Goal: Task Accomplishment & Management: Manage account settings

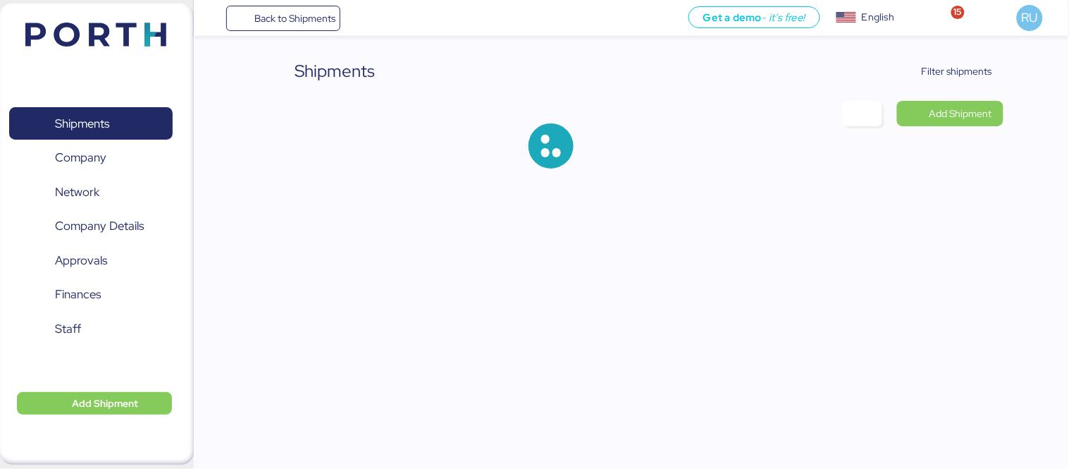
click at [915, 85] on div "Shipments Filter shipments Add Shipment" at bounding box center [631, 125] width 744 height 133
click at [945, 86] on div "Shipments Filter shipments Add Shipment" at bounding box center [631, 125] width 744 height 133
click at [959, 75] on span "Filter shipments" at bounding box center [957, 71] width 70 height 17
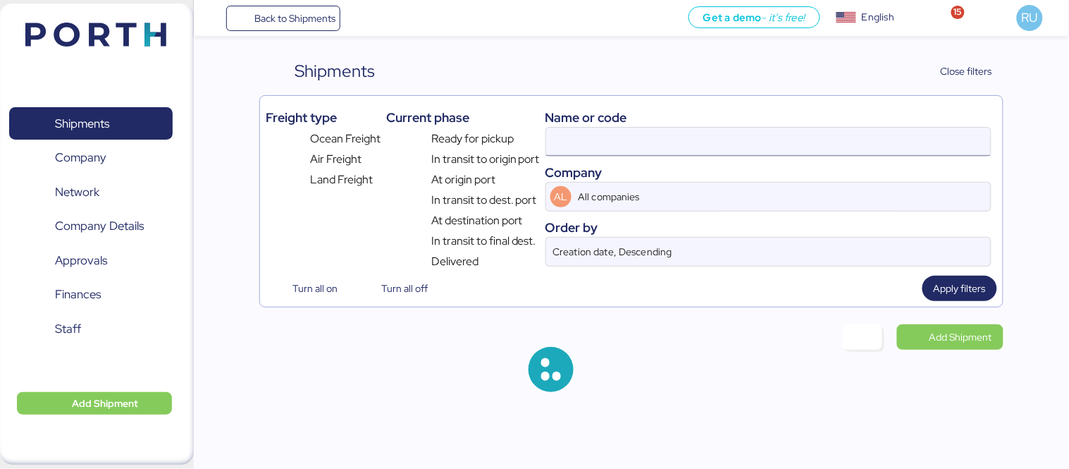
click at [775, 130] on input at bounding box center [768, 142] width 445 height 28
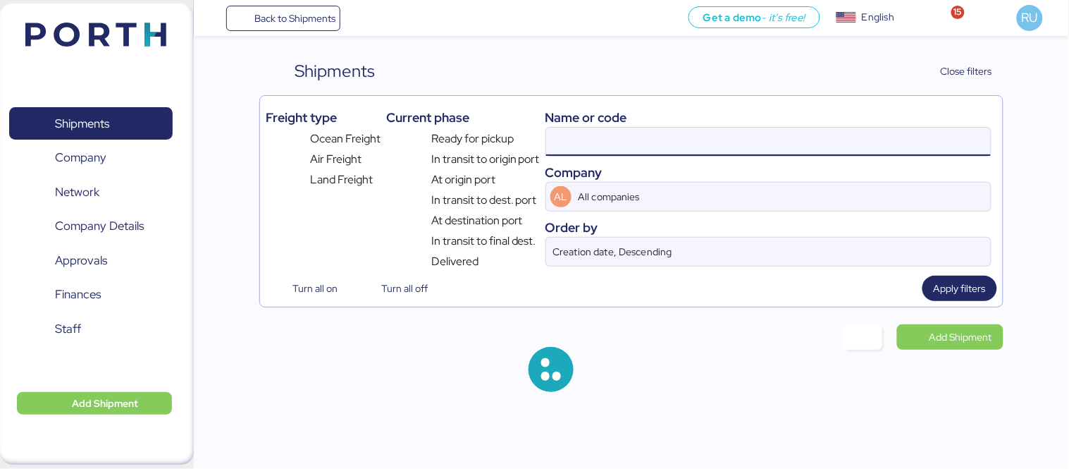
paste input "O0052049"
type input "O0052049"
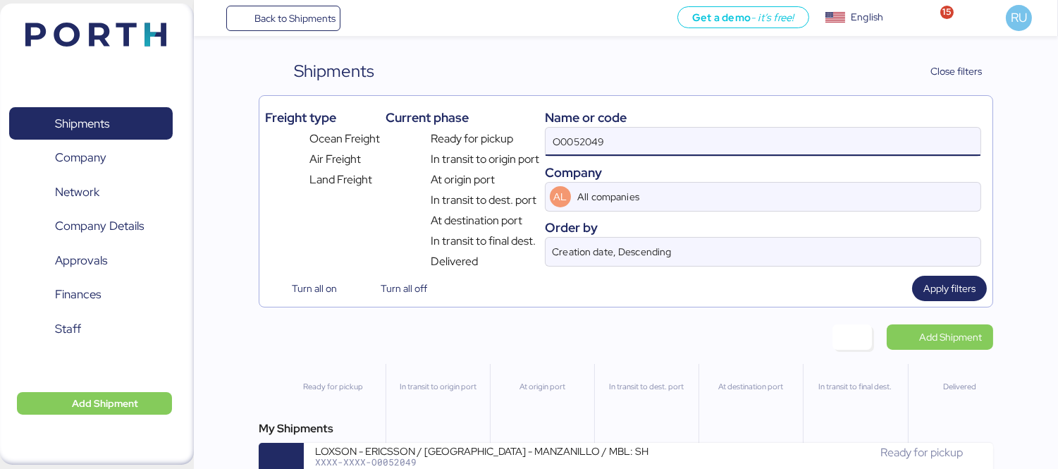
scroll to position [33, 0]
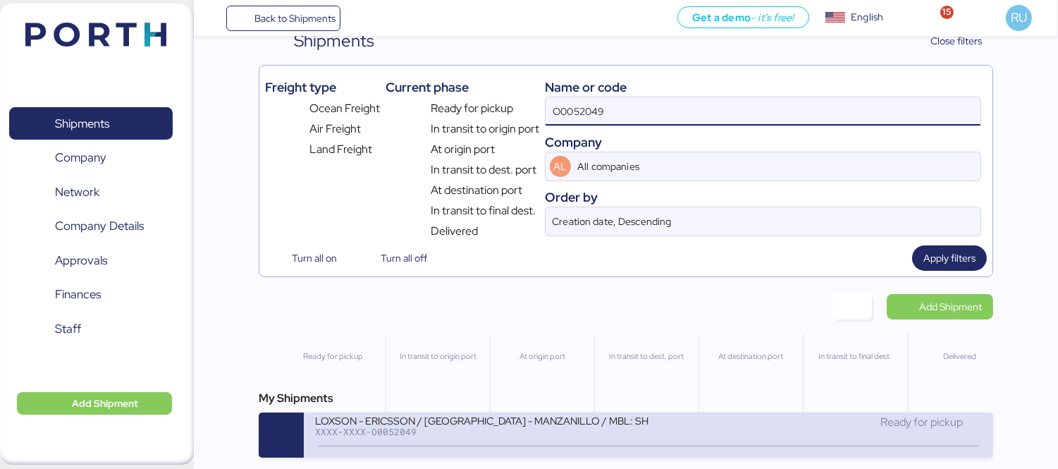
click at [616, 417] on div "LOXSON - ERICSSON / [GEOGRAPHIC_DATA] - MANZANILLO / MBL: SHMZL25166987 - HBL: …" at bounding box center [481, 420] width 333 height 12
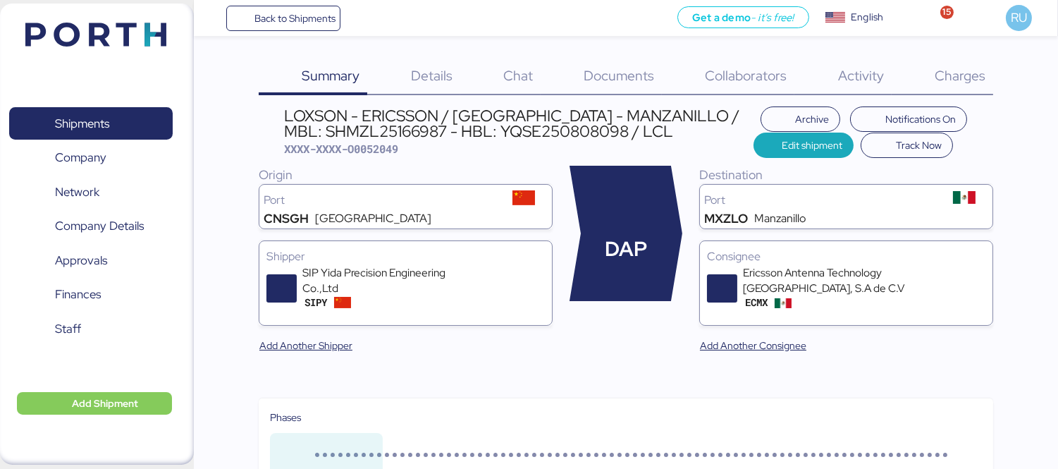
click at [964, 82] on span "Charges" at bounding box center [960, 75] width 51 height 18
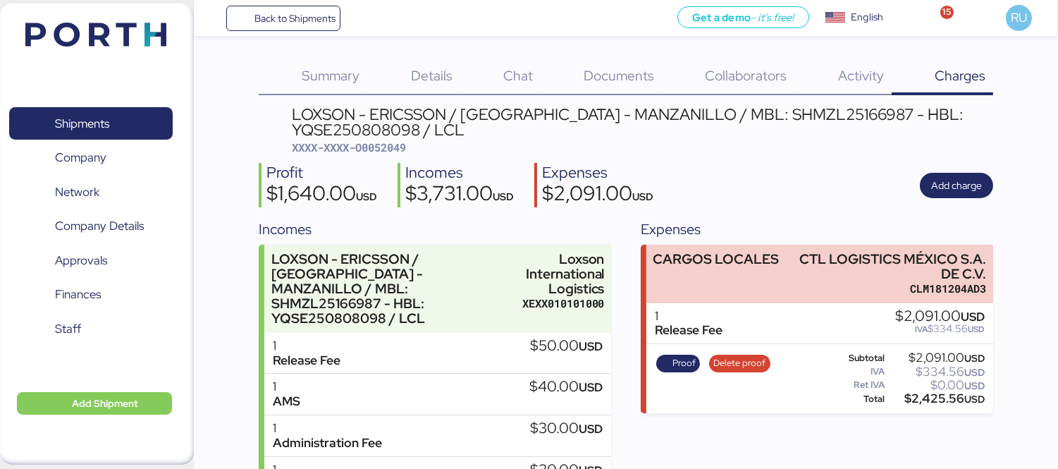
scroll to position [8, 0]
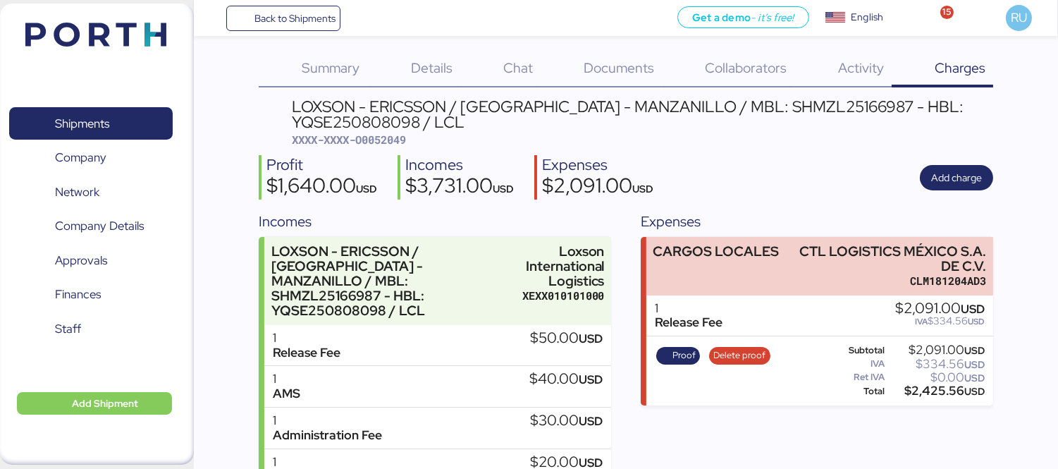
click at [785, 111] on div "LOXSON - ERICSSON / [GEOGRAPHIC_DATA] - MANZANILLO / MBL: SHMZL25166987 - HBL: …" at bounding box center [642, 115] width 701 height 32
copy div "SHMZL25166987"
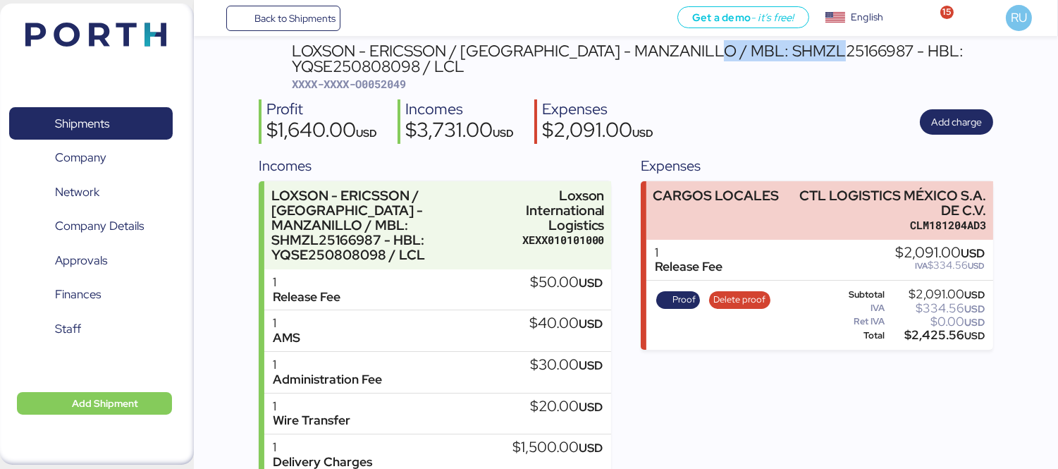
scroll to position [0, 0]
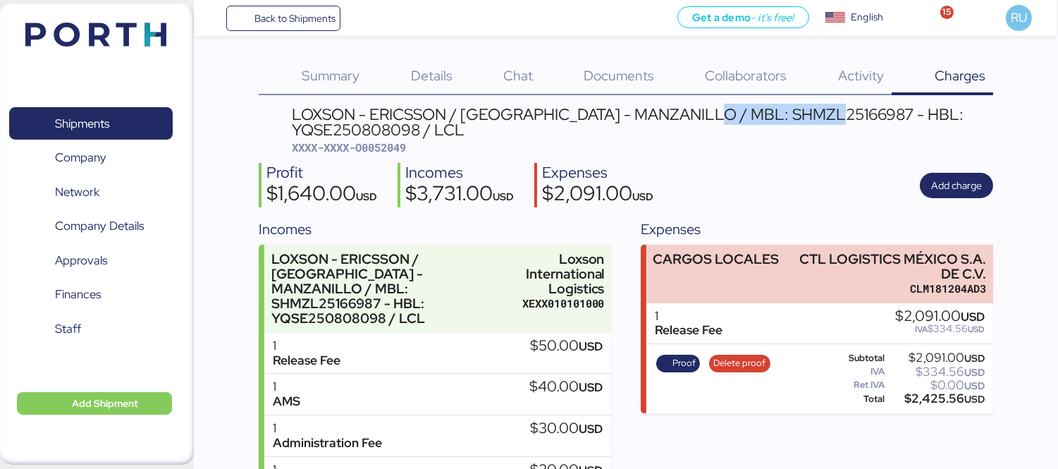
click at [127, 27] on img at bounding box center [95, 35] width 141 height 24
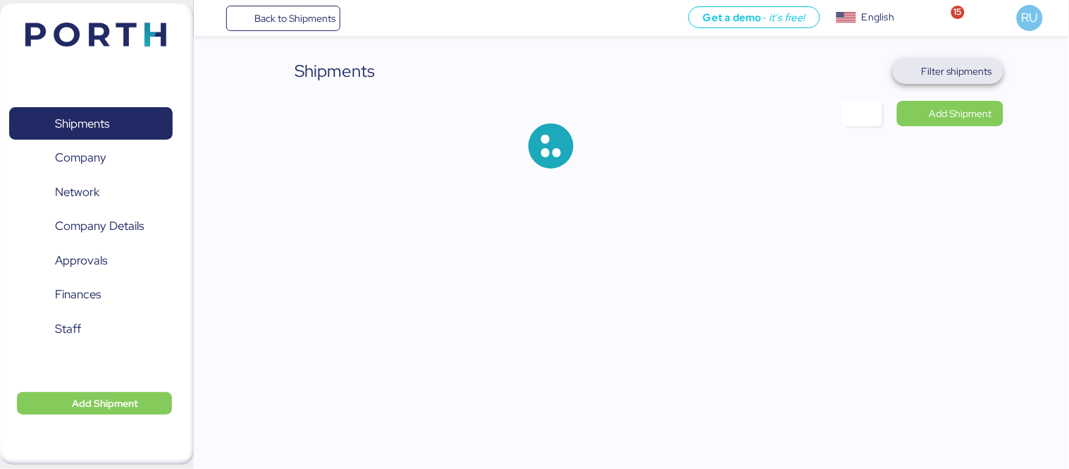
click at [973, 65] on span "Filter shipments" at bounding box center [957, 71] width 70 height 17
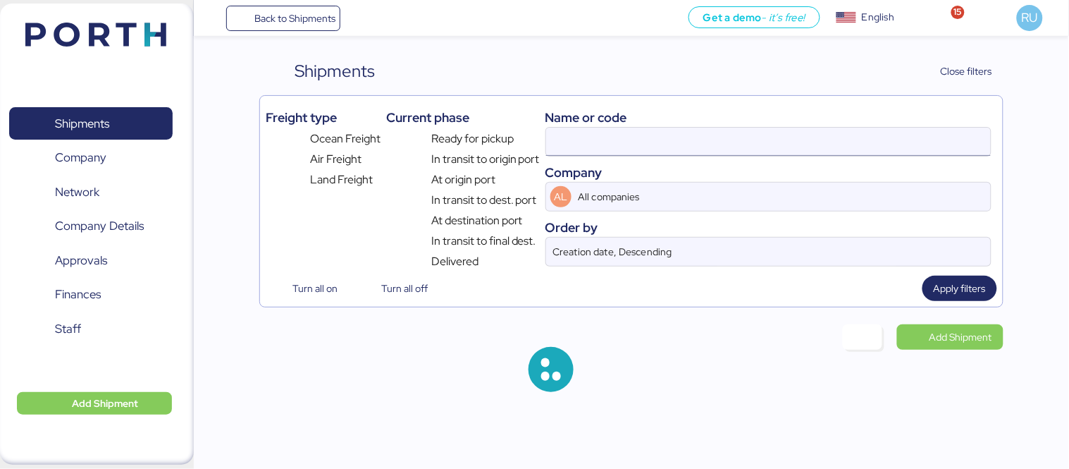
click at [701, 139] on input at bounding box center [768, 142] width 445 height 28
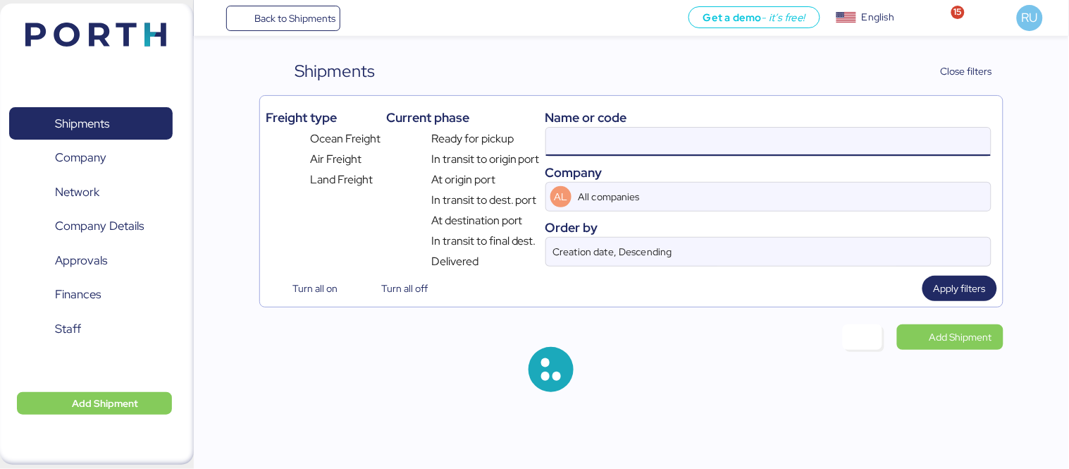
paste input "O0051934"
type input "O0051934"
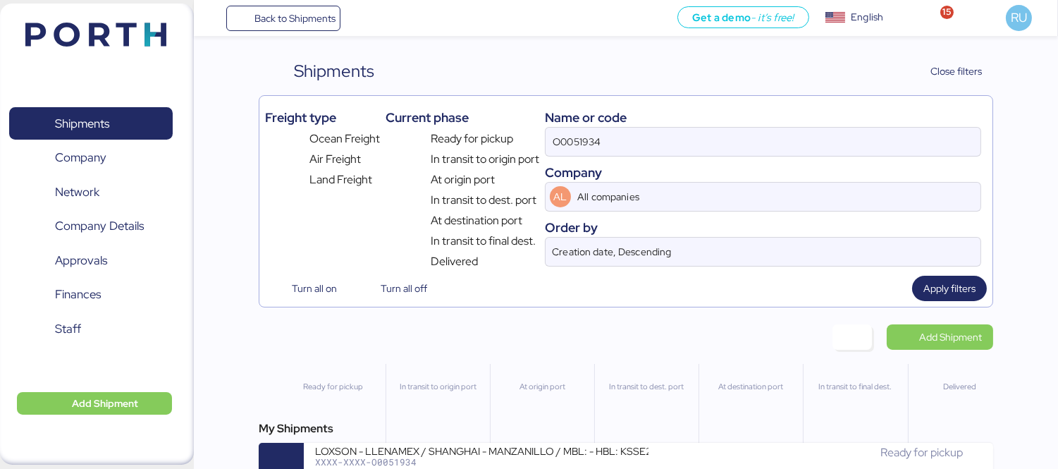
click at [536, 445] on div "My Shipments LOXSON - LLENAMEX / SHANGHAI - MANZANILLO / MBL: - HBL: KSSE250707…" at bounding box center [626, 454] width 734 height 68
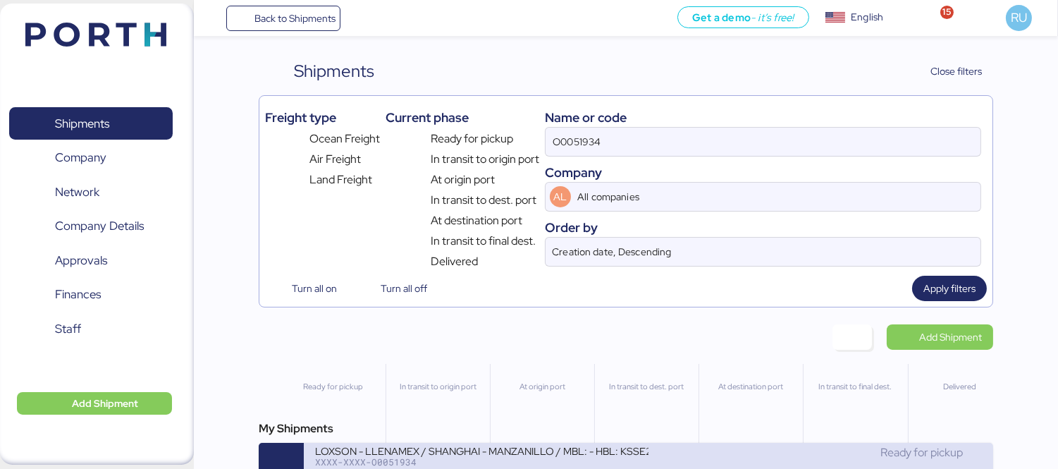
click at [544, 454] on div "LOXSON - LLENAMEX / SHANGHAI - MANZANILLO / MBL: - HBL: KSSE250707951 / LCL" at bounding box center [481, 450] width 333 height 12
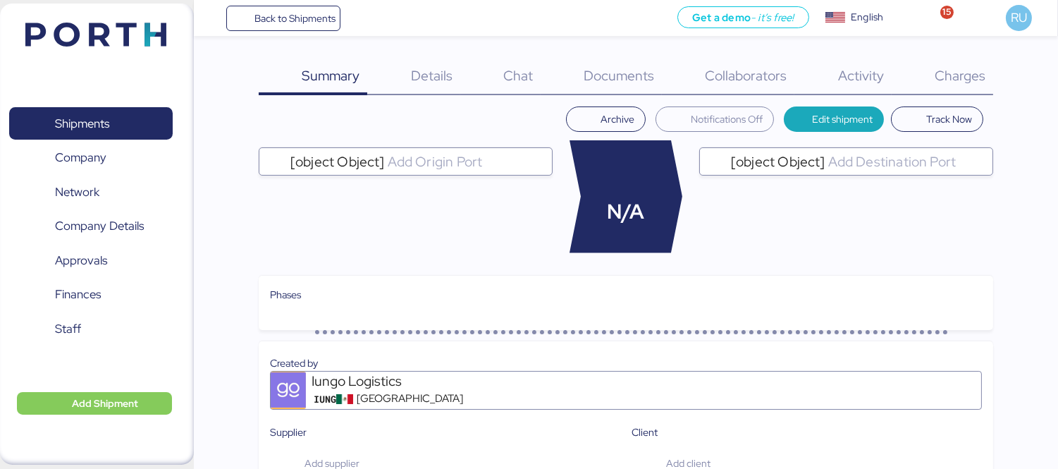
click at [956, 72] on span "Charges" at bounding box center [960, 75] width 51 height 18
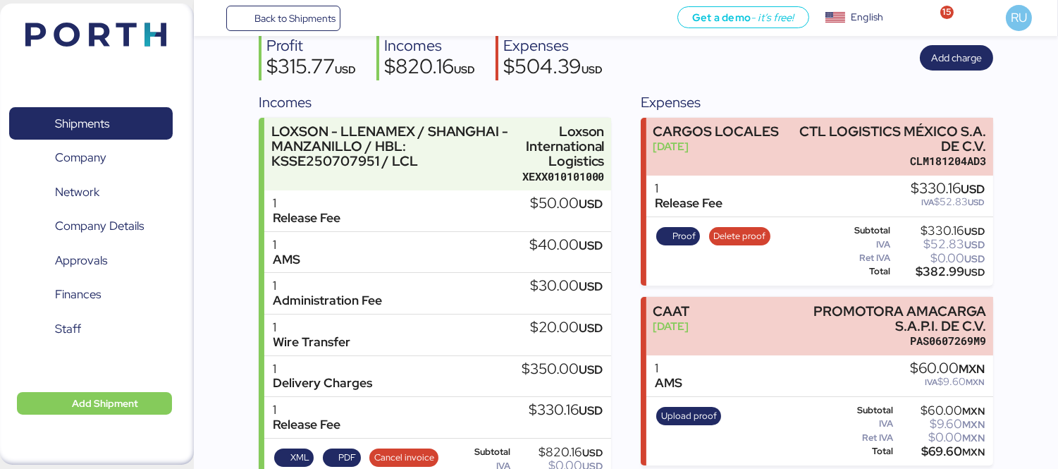
scroll to position [116, 0]
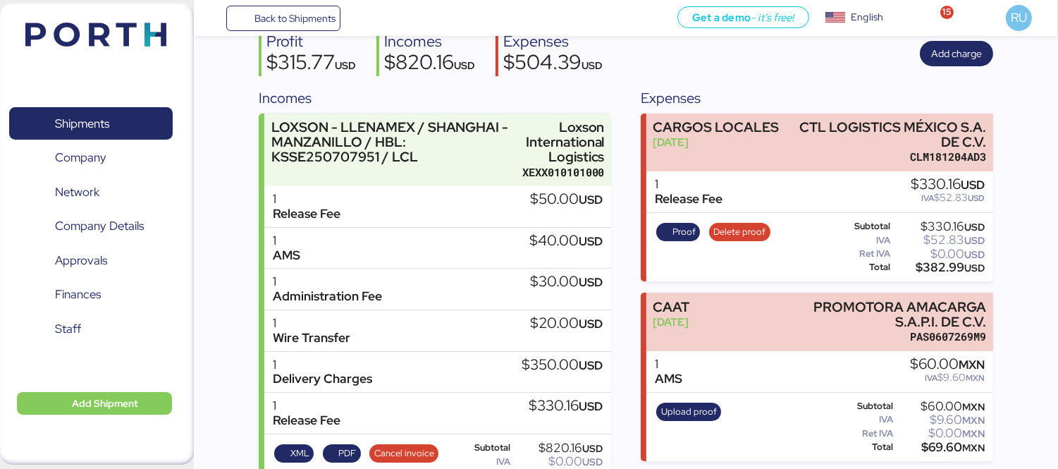
click at [80, 41] on img at bounding box center [95, 35] width 141 height 24
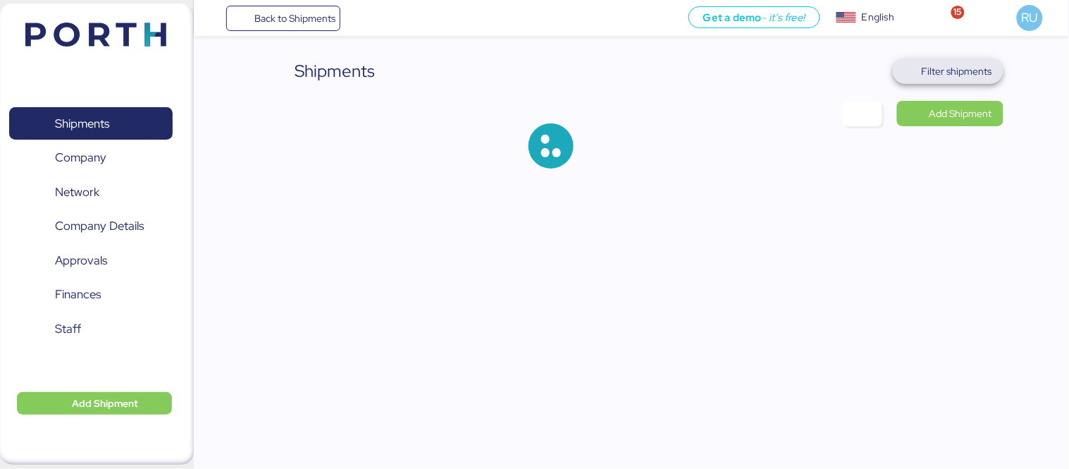
click at [940, 64] on span "Filter shipments" at bounding box center [957, 71] width 70 height 17
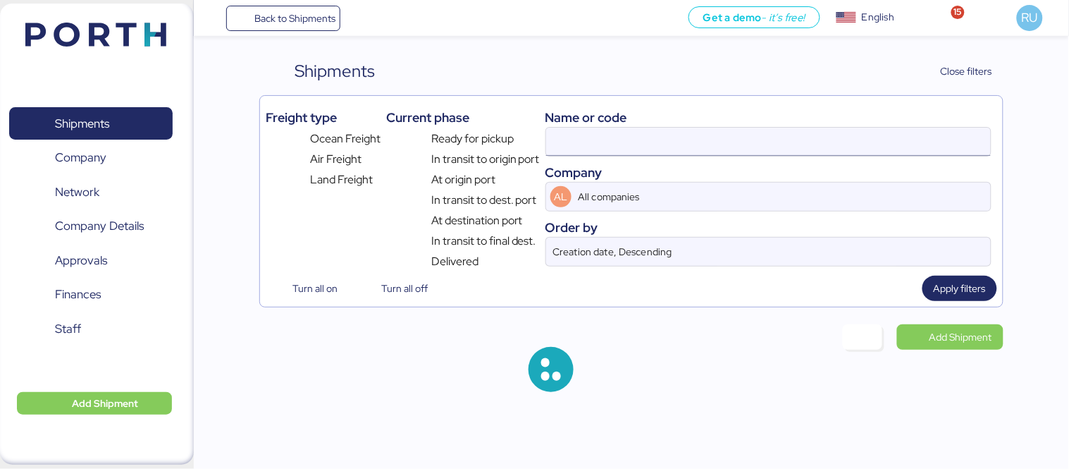
click at [720, 128] on input at bounding box center [768, 142] width 445 height 28
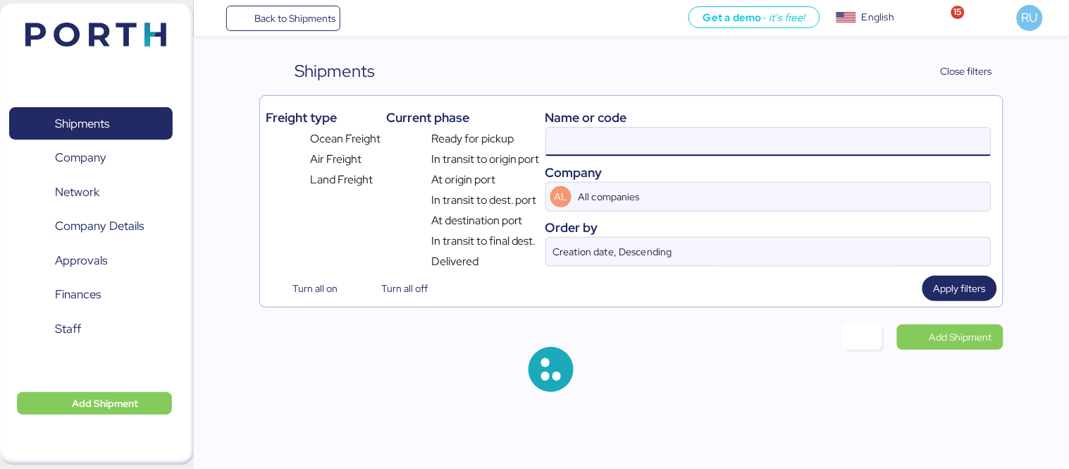
paste input "OOLU2764344850"
type input "OOLU2764344850"
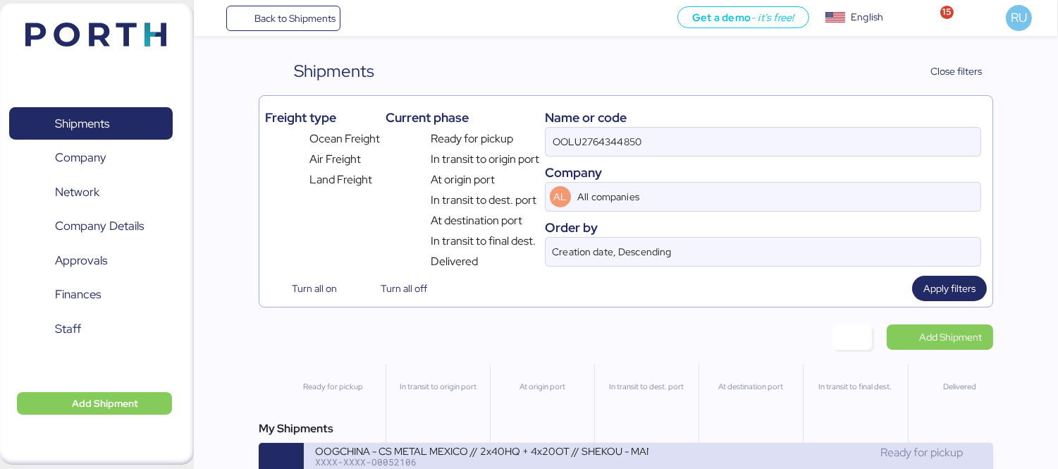
click at [682, 447] on div "OOGCHINA - CS METAL MEXICO // 2x40HQ + 4x20OT // SHEKOU - MANZANILLO // HBL: OO…" at bounding box center [648, 465] width 689 height 45
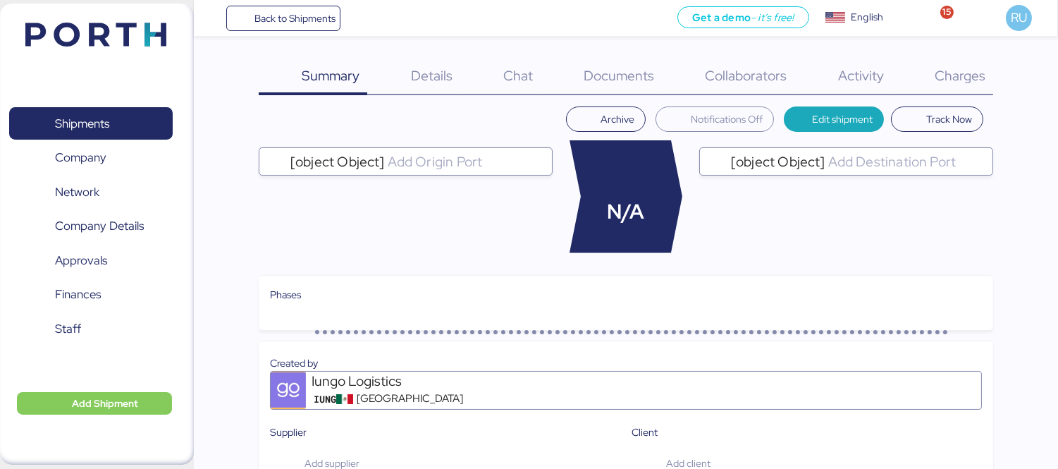
click at [967, 64] on div "Charges 0" at bounding box center [942, 77] width 101 height 37
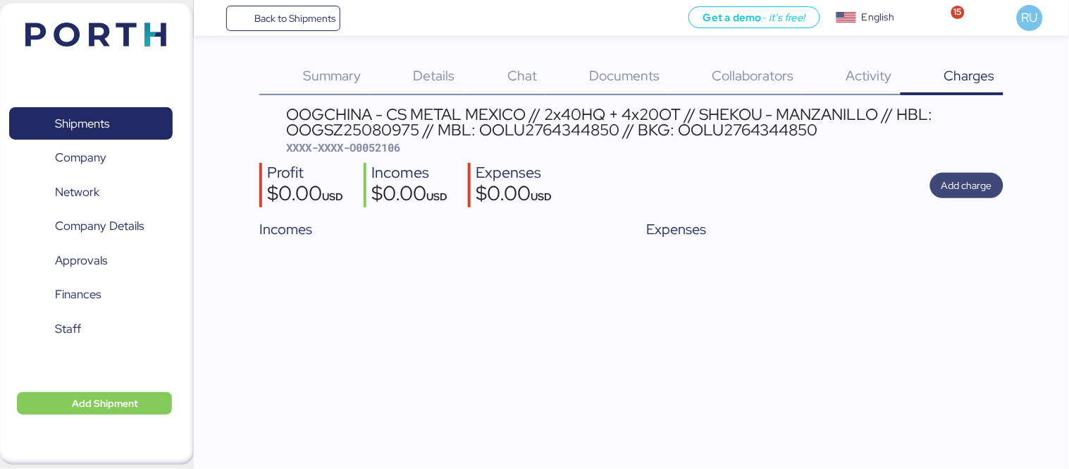
click at [966, 192] on span "Add charge" at bounding box center [967, 185] width 51 height 17
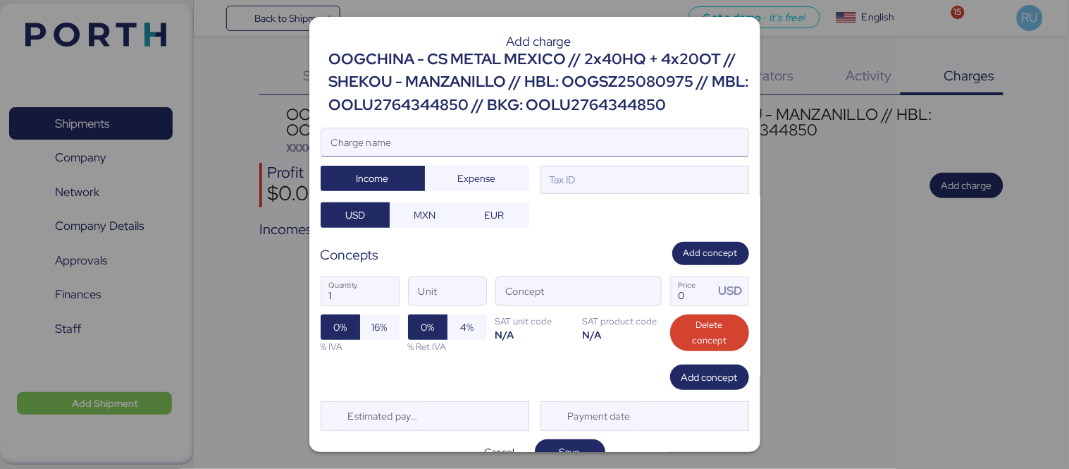
click at [612, 142] on input "Charge name" at bounding box center [534, 142] width 427 height 28
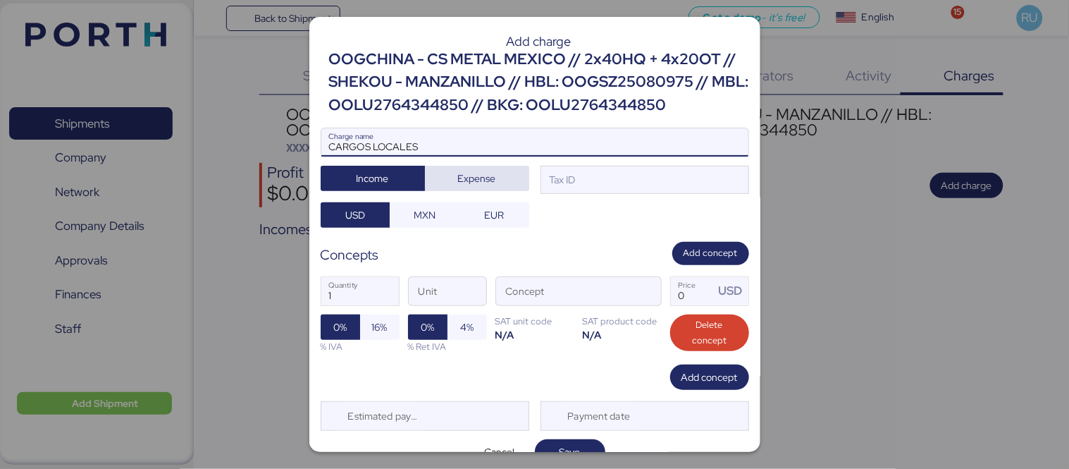
type input "CARGOS LOCALES"
click at [490, 173] on span "Expense" at bounding box center [477, 178] width 38 height 17
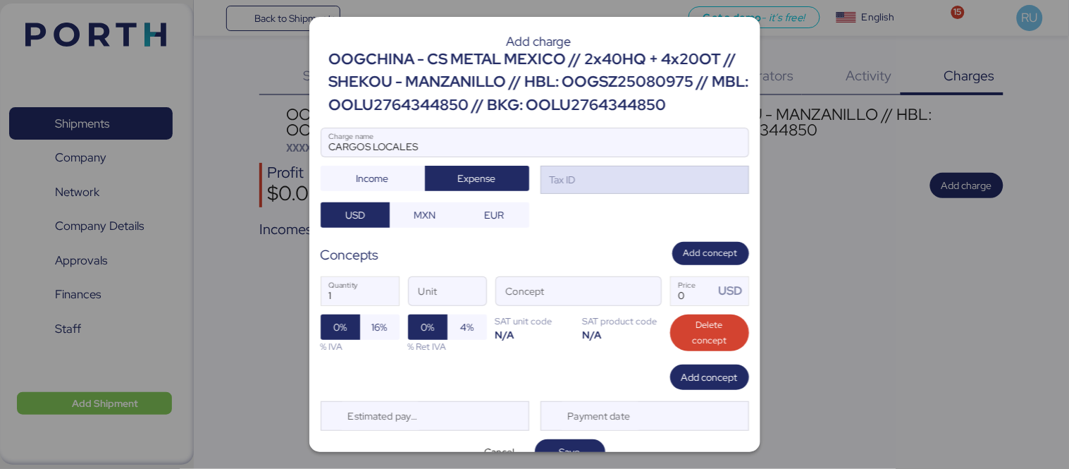
click at [613, 192] on div "Tax ID" at bounding box center [645, 180] width 209 height 28
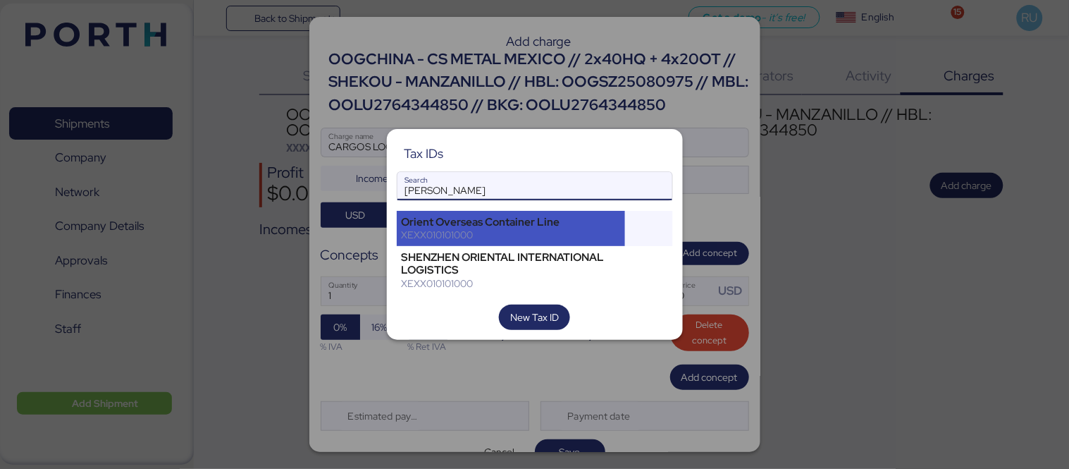
type input "[PERSON_NAME]"
click at [600, 233] on div "XEXX010101000" at bounding box center [511, 234] width 219 height 13
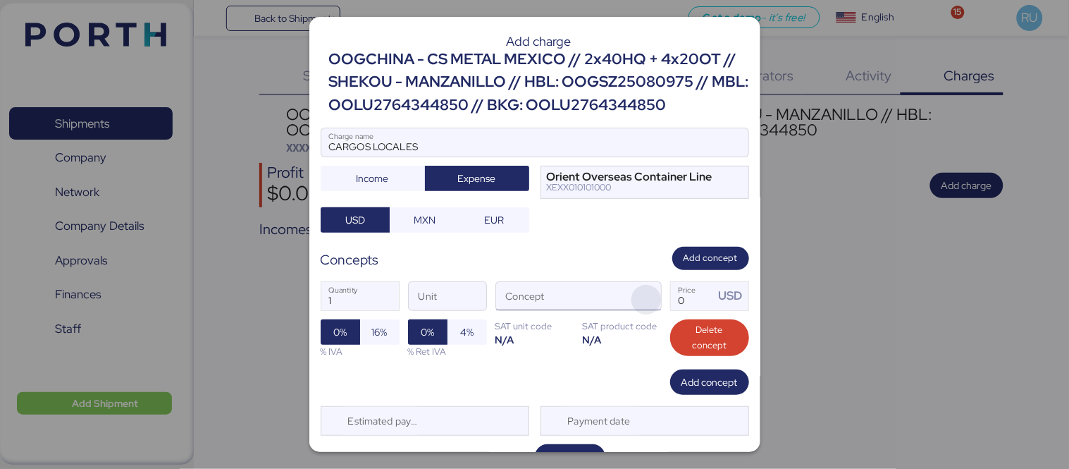
click at [636, 298] on span "button" at bounding box center [647, 300] width 30 height 30
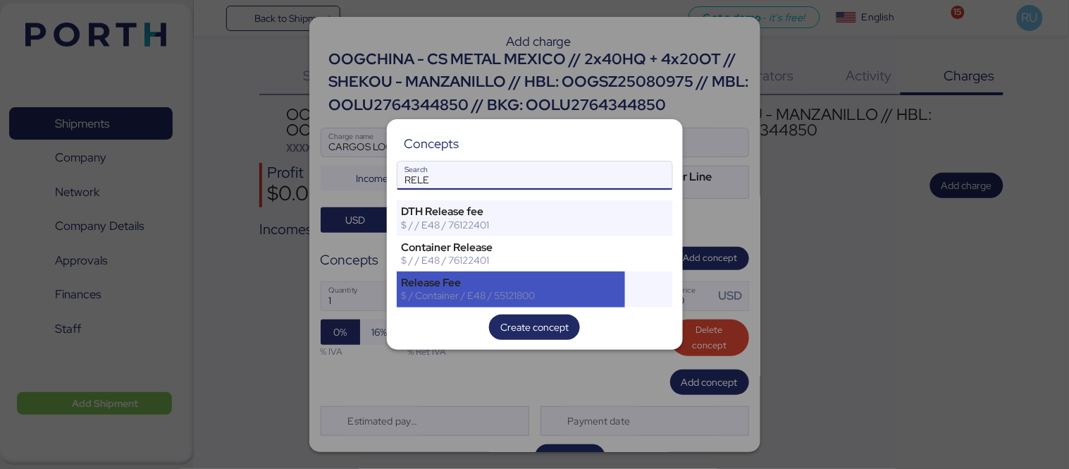
type input "RELE"
click at [585, 288] on div "Release Fee" at bounding box center [511, 282] width 219 height 13
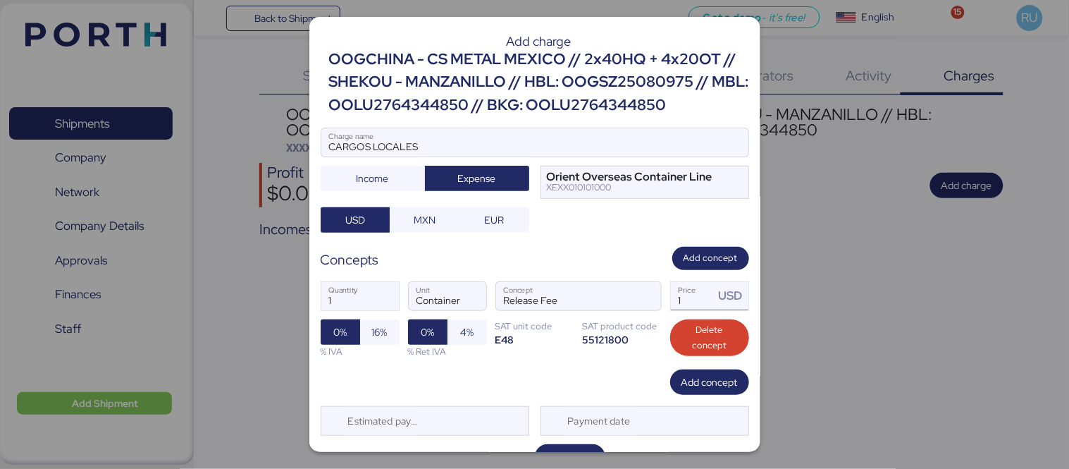
click at [718, 300] on div "USD" at bounding box center [733, 296] width 30 height 18
click at [682, 293] on input "1" at bounding box center [693, 296] width 44 height 28
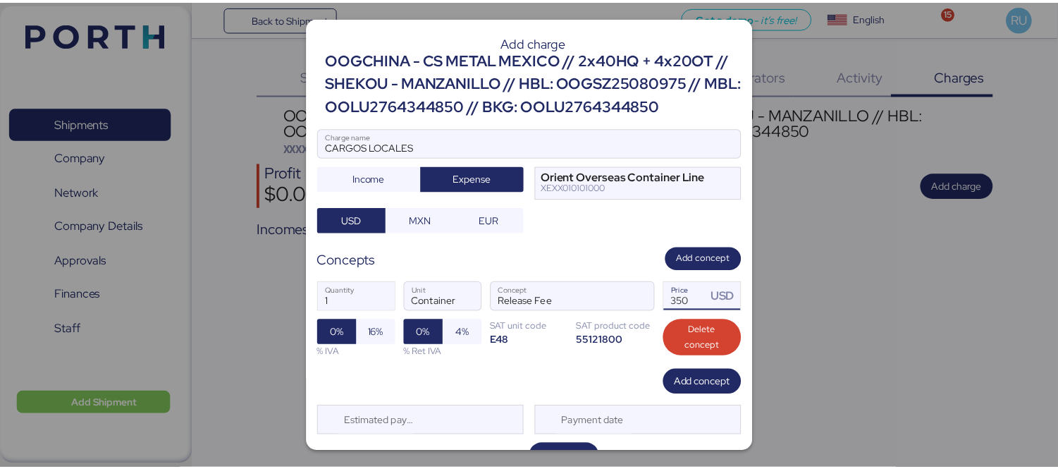
scroll to position [29, 0]
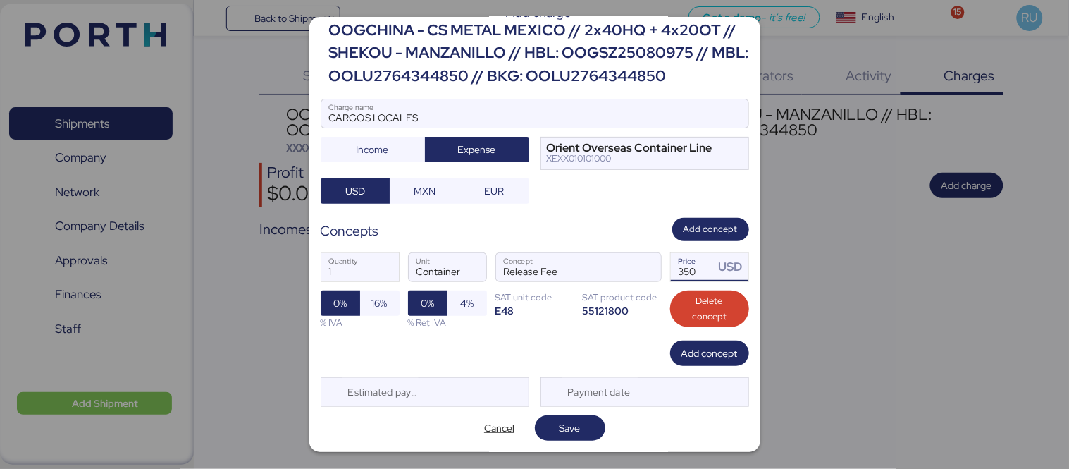
type input "350"
click at [560, 424] on span "Save" at bounding box center [570, 427] width 21 height 17
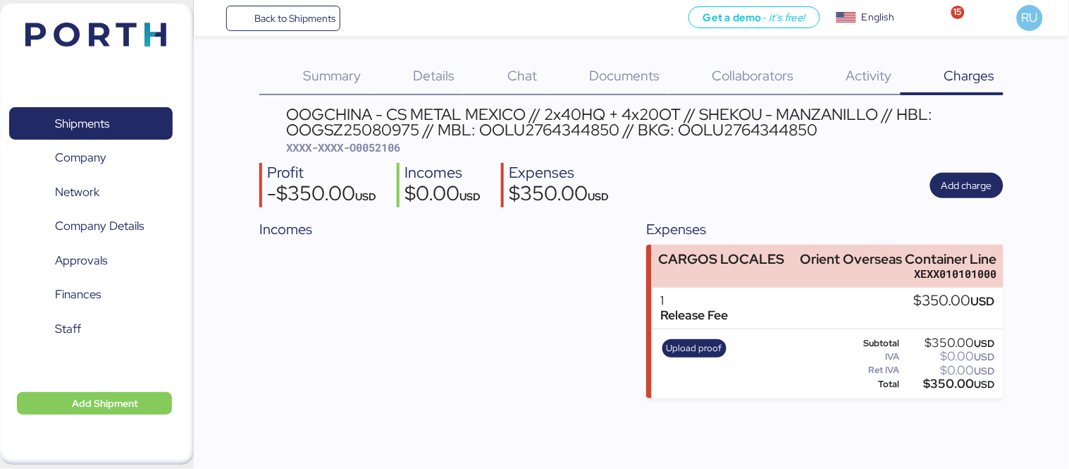
click at [709, 357] on div "Upload proof" at bounding box center [695, 364] width 74 height 58
click at [709, 353] on span "Upload proof" at bounding box center [695, 348] width 56 height 16
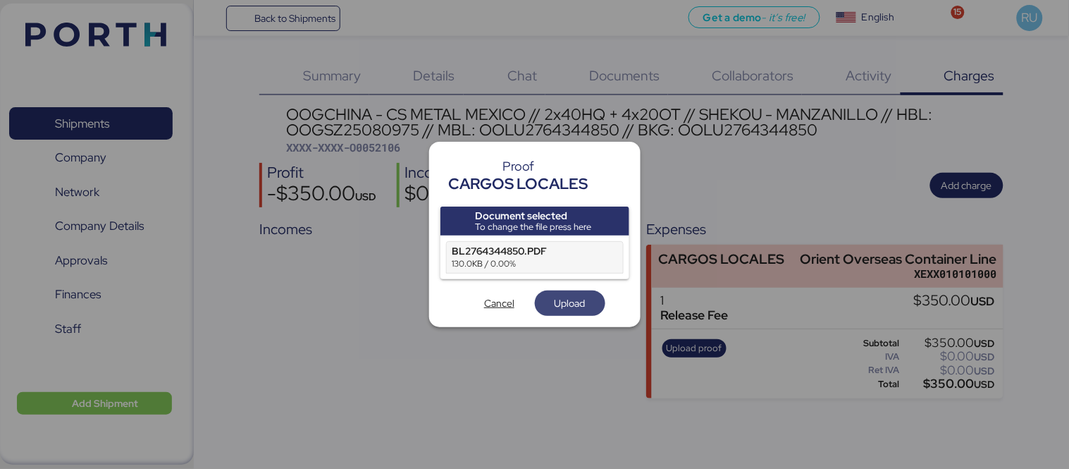
click at [574, 292] on div "Document selected To change the file press here BL2764344850.PDF 130.0KB / 0.00…" at bounding box center [535, 262] width 189 height 110
click at [576, 295] on span "Upload" at bounding box center [570, 303] width 31 height 17
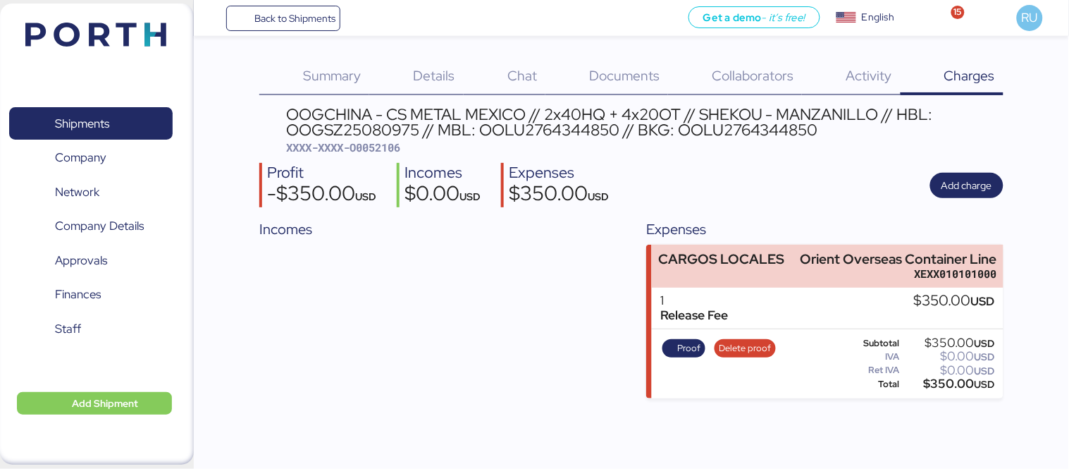
click at [383, 149] on span "XXXX-XXXX-O0052106" at bounding box center [343, 147] width 114 height 14
copy span "O0052106"
click at [851, 180] on div "Profit -$350.00 USD Incomes $0.00 USD Expenses $350.00 USD Add charge" at bounding box center [631, 185] width 744 height 44
click at [59, 33] on img at bounding box center [95, 35] width 141 height 24
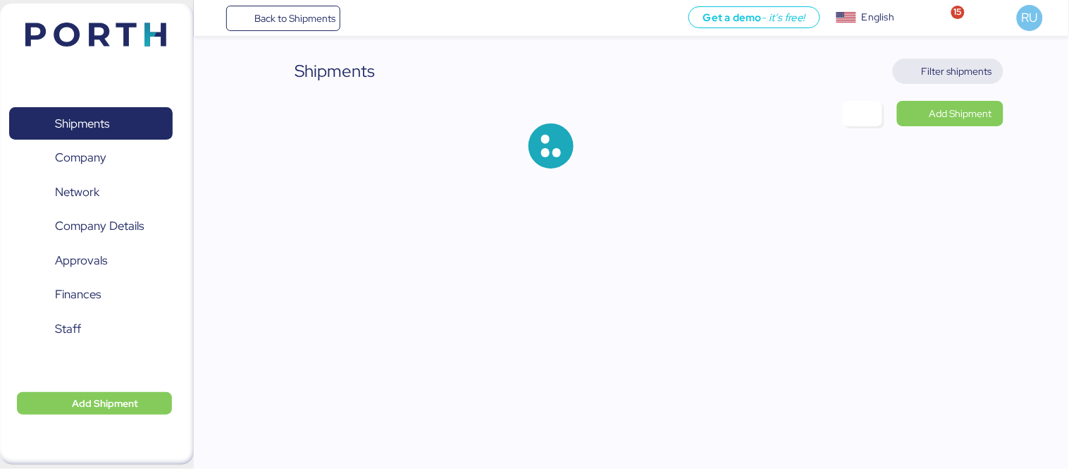
click at [960, 69] on span "Filter shipments" at bounding box center [957, 71] width 70 height 17
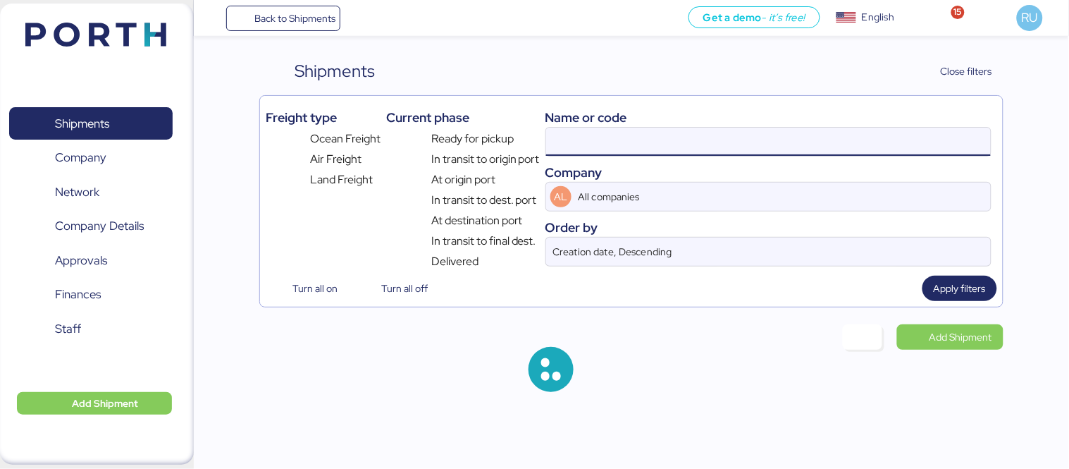
click at [685, 137] on input at bounding box center [768, 142] width 445 height 28
paste input "OOLU8899648830"
type input "OOLU8899648830"
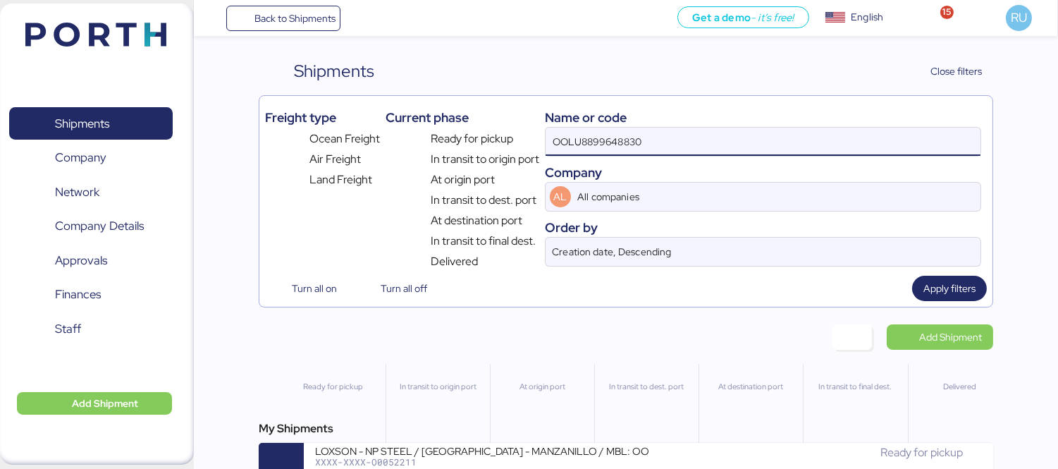
scroll to position [33, 0]
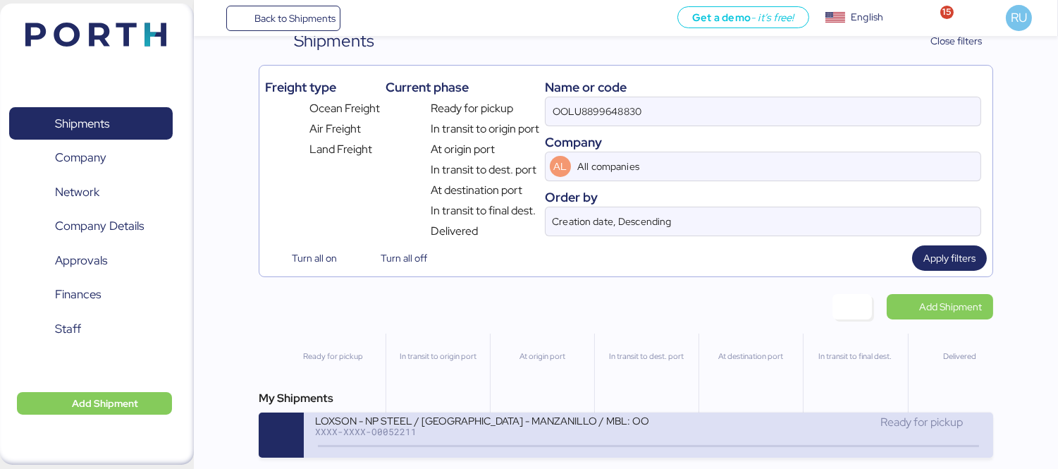
click at [598, 425] on div "LOXSON - NP STEEL / [GEOGRAPHIC_DATA] - MANZANILLO / MBL: OOLU8899648830 - HBL:…" at bounding box center [481, 420] width 333 height 12
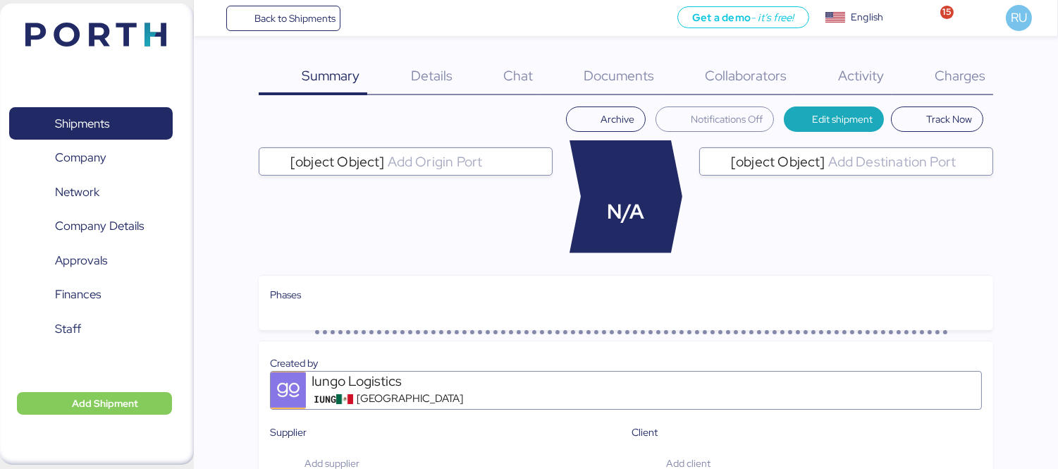
click at [960, 65] on div "Charges 0" at bounding box center [942, 77] width 101 height 37
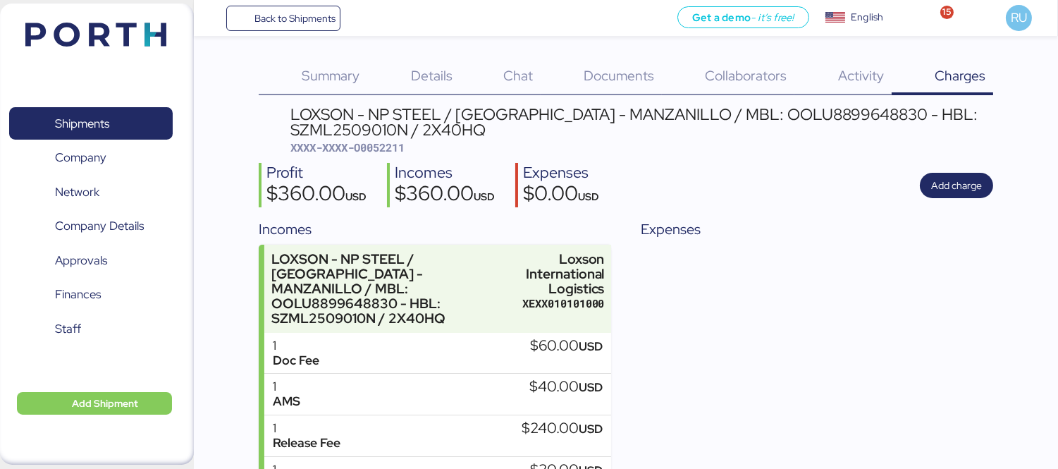
scroll to position [93, 0]
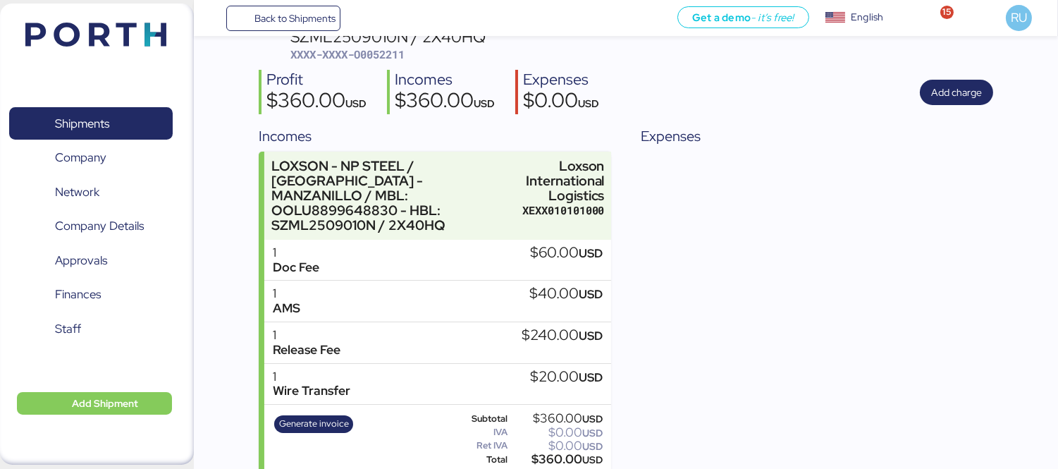
click at [116, 33] on img at bounding box center [95, 35] width 141 height 24
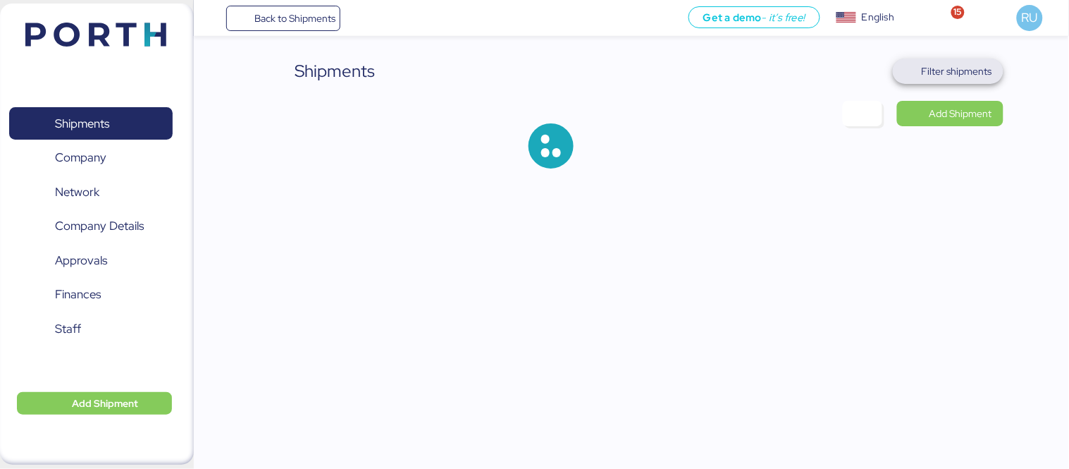
click at [976, 73] on span "Filter shipments" at bounding box center [957, 71] width 70 height 17
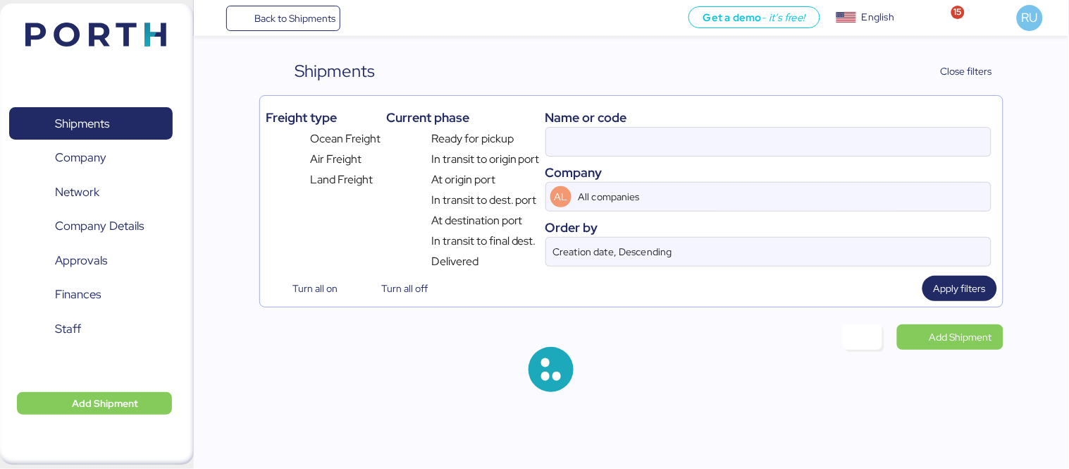
click at [684, 127] on div at bounding box center [769, 142] width 446 height 30
click at [684, 128] on input at bounding box center [768, 142] width 445 height 28
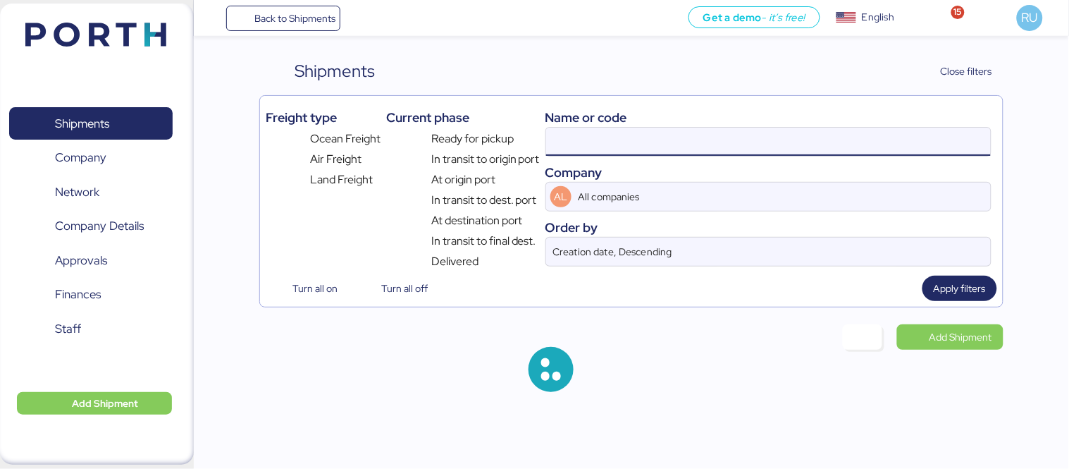
paste input "O0052222- 174838"
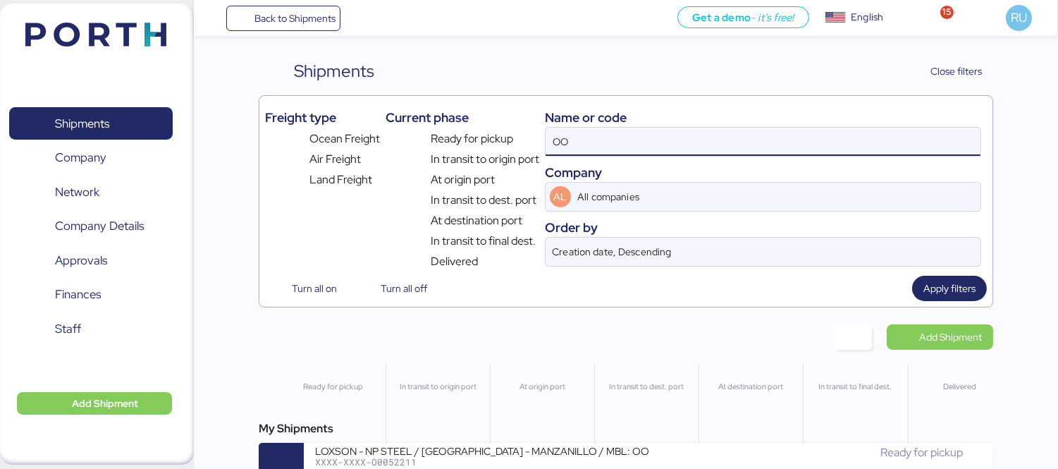
type input "O"
paste input "O0052222- 174838"
type input "O0052222"
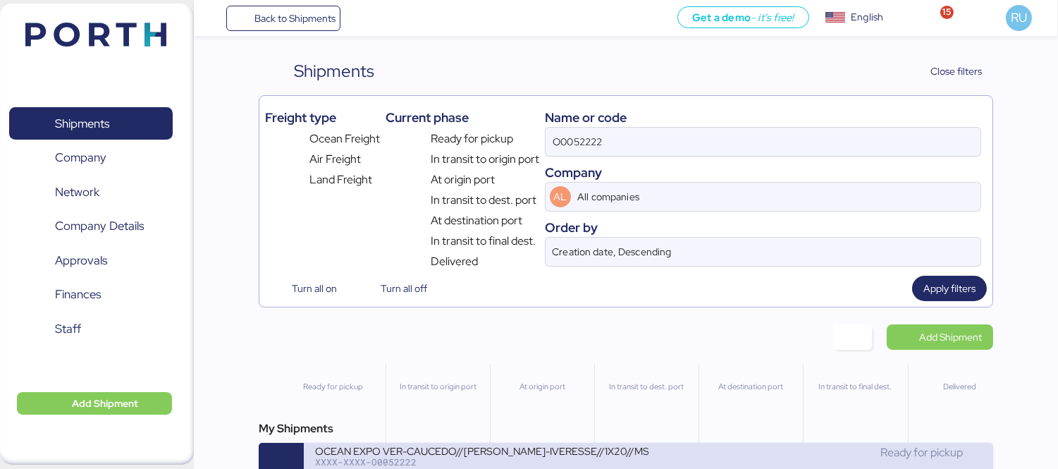
click at [464, 453] on div "OCEAN EXPO VER-CAUCEDO//[PERSON_NAME]-IVERESSE//1X20//MSC" at bounding box center [481, 450] width 333 height 12
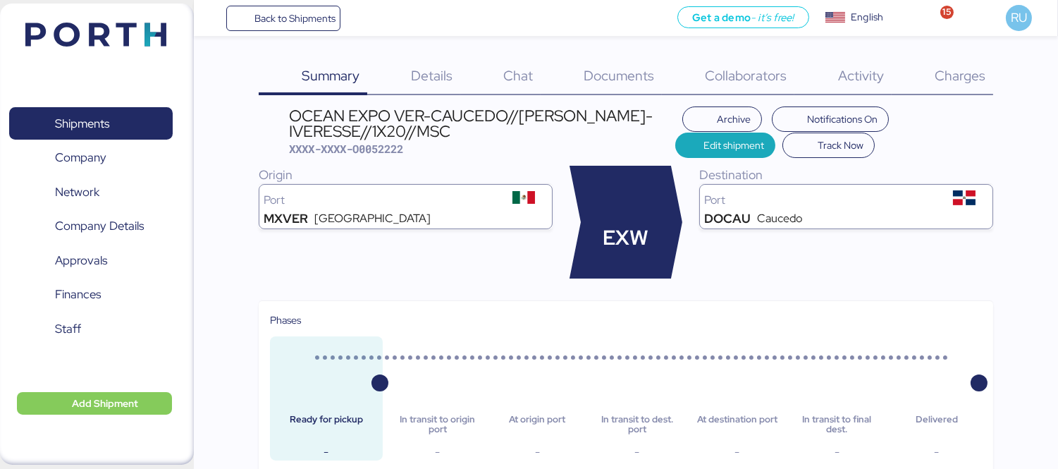
click at [890, 291] on div "OCEAN EXPO VER-CAUCEDO//[PERSON_NAME]-IVERESSE//1X20//MSC XXXX-XXXX-O0052222 Ar…" at bounding box center [626, 456] width 734 height 701
click at [106, 37] on img at bounding box center [95, 35] width 141 height 24
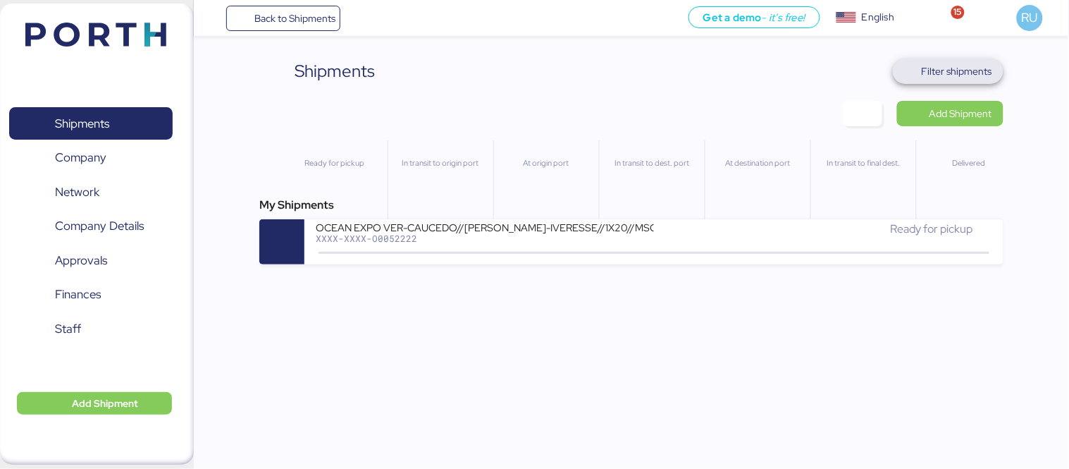
click at [952, 73] on span "Filter shipments" at bounding box center [957, 71] width 70 height 17
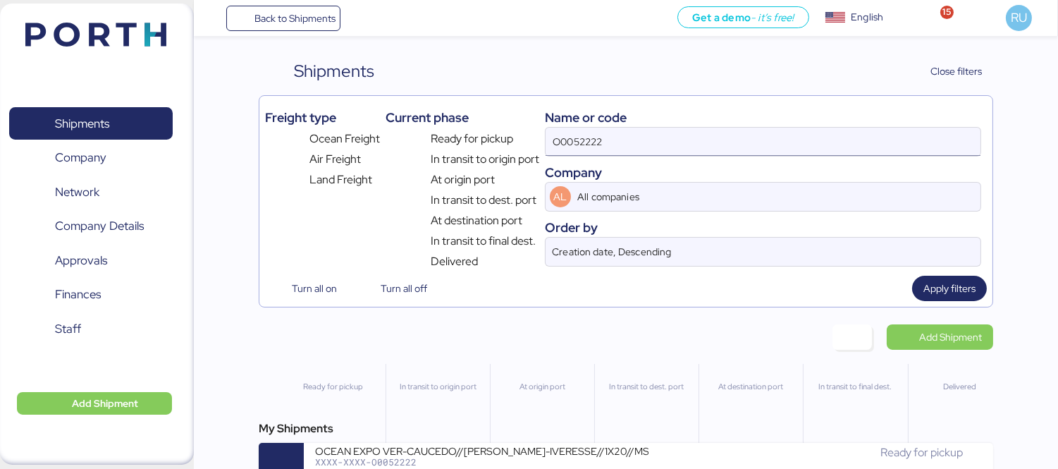
click at [806, 144] on input "O0052222" at bounding box center [763, 142] width 435 height 28
type input "O"
paste input "049FX09080"
type input "049FX09080"
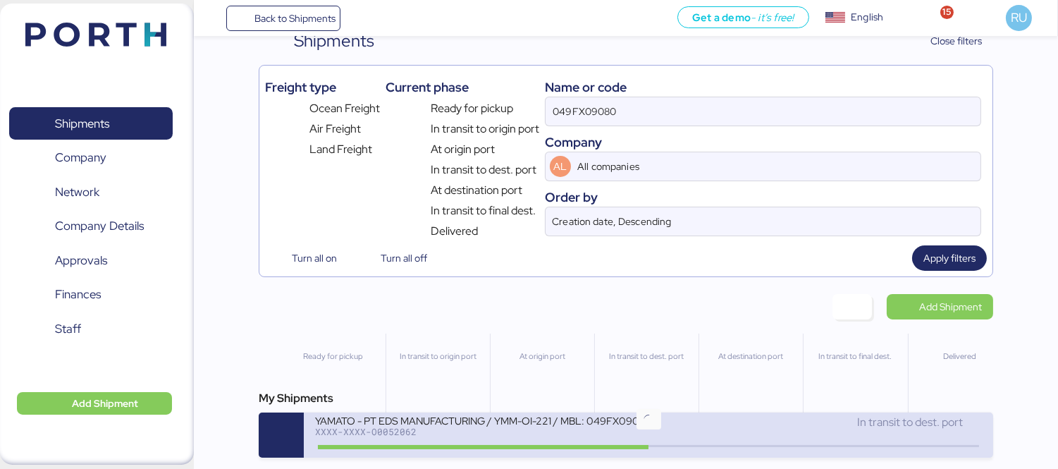
click at [670, 450] on icon at bounding box center [649, 446] width 68 height 16
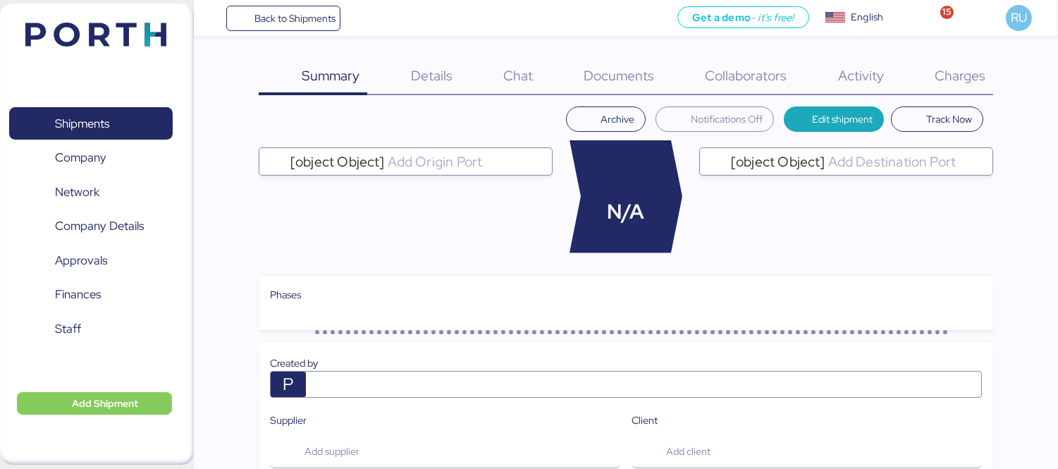
click at [939, 78] on span "Charges" at bounding box center [960, 75] width 51 height 18
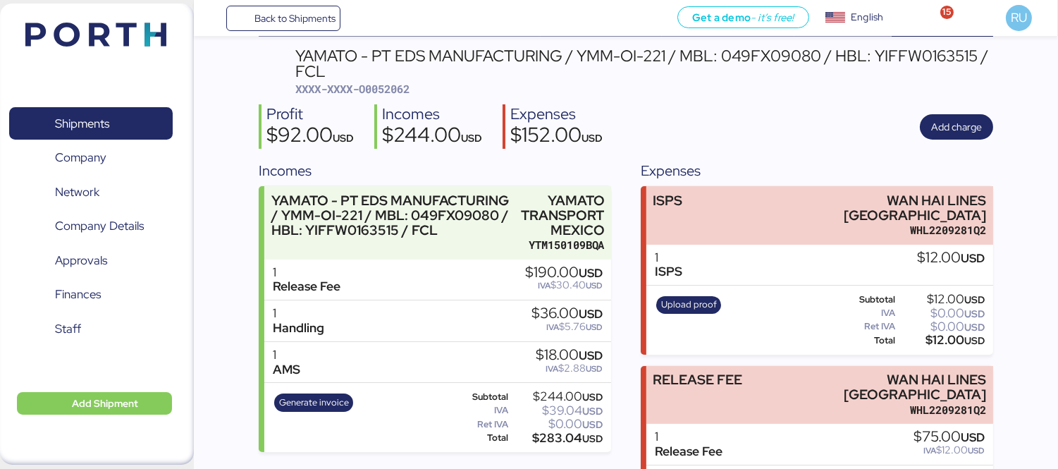
scroll to position [269, 0]
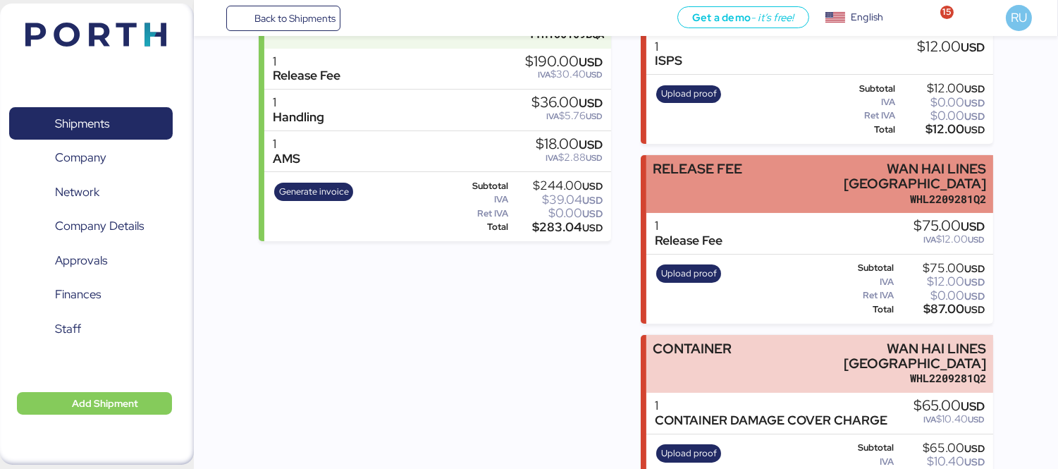
click at [762, 157] on div "RELEASE FEE WAN HAI LINES [GEOGRAPHIC_DATA] WHL2209281Q2" at bounding box center [819, 184] width 347 height 59
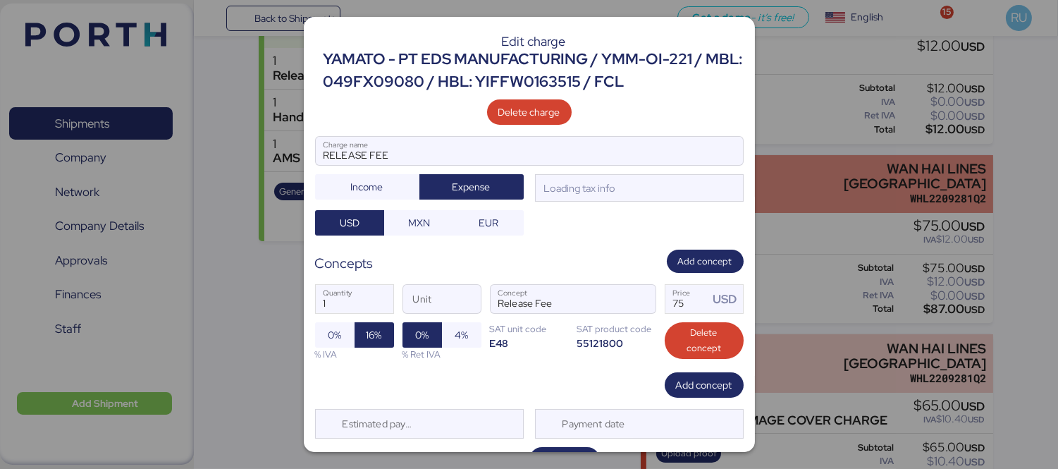
scroll to position [0, 0]
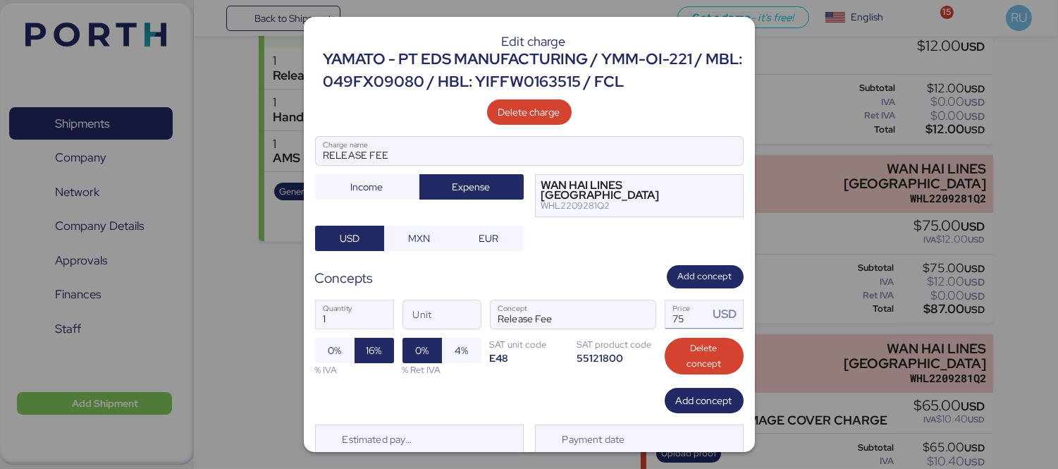
click at [675, 308] on input "75" at bounding box center [687, 314] width 44 height 28
type input "7"
type input "65"
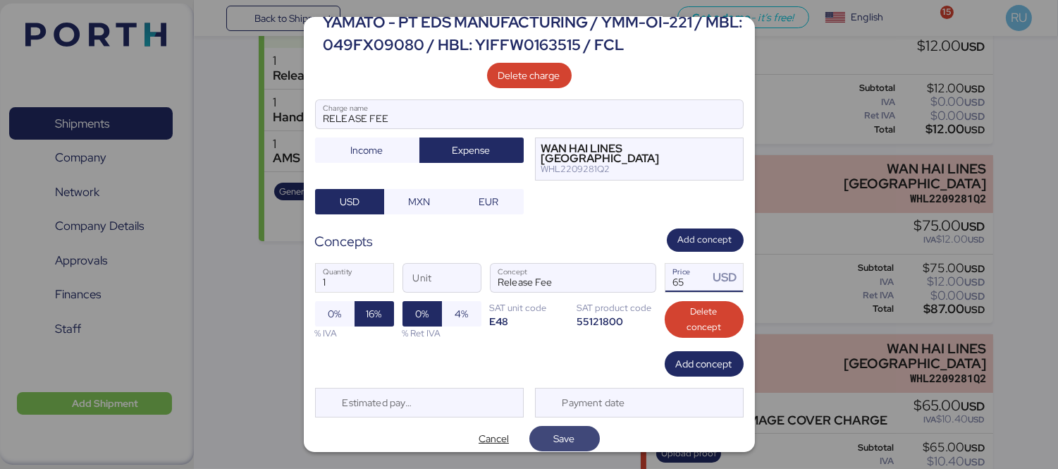
click at [543, 431] on span "Save" at bounding box center [565, 439] width 48 height 20
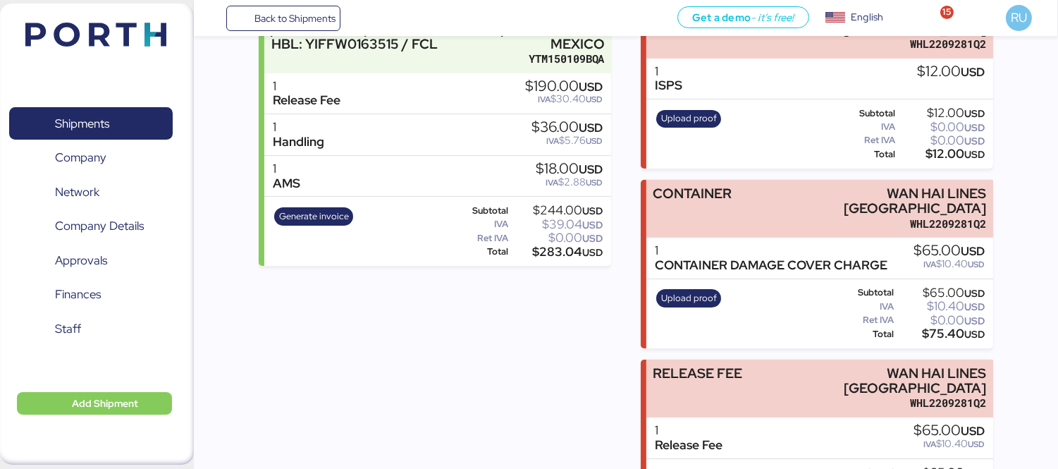
scroll to position [269, 0]
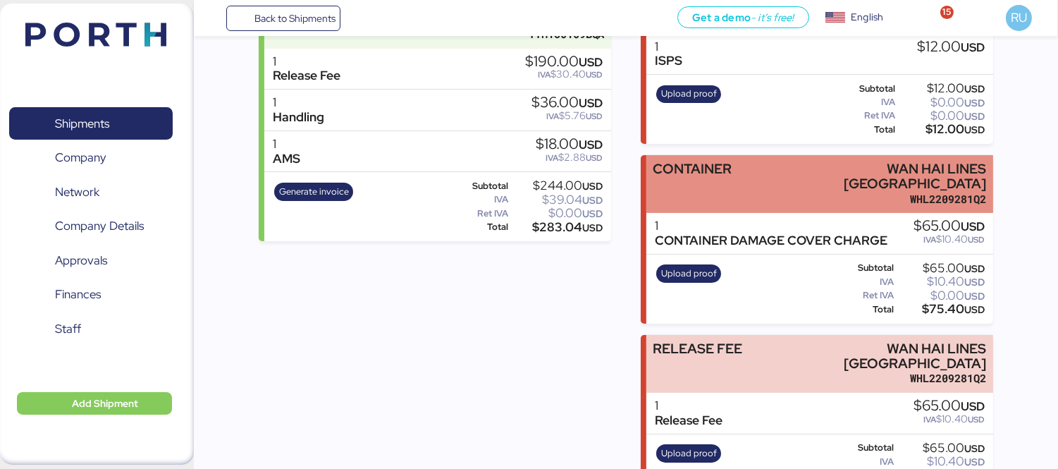
click at [742, 156] on div "CONTAINER WAN HAI LINES [GEOGRAPHIC_DATA] WHL2209281Q2" at bounding box center [819, 184] width 347 height 59
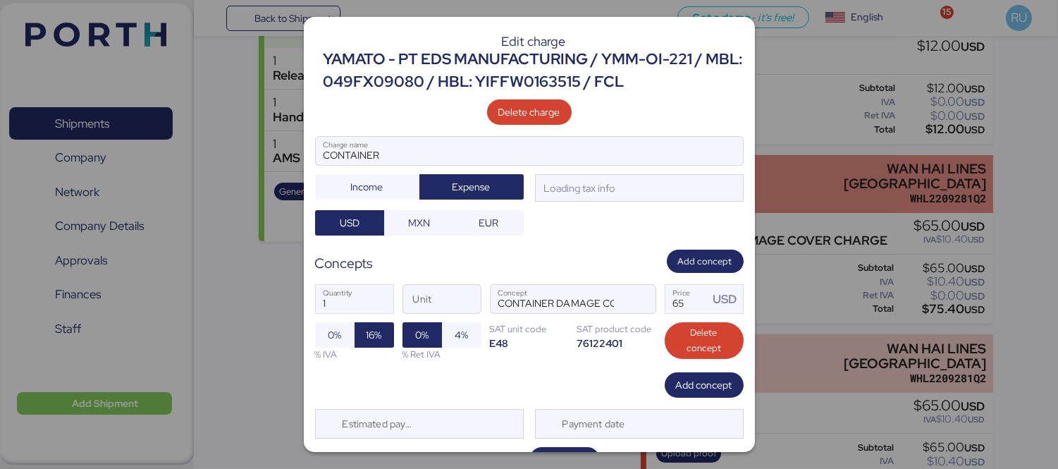
scroll to position [0, 0]
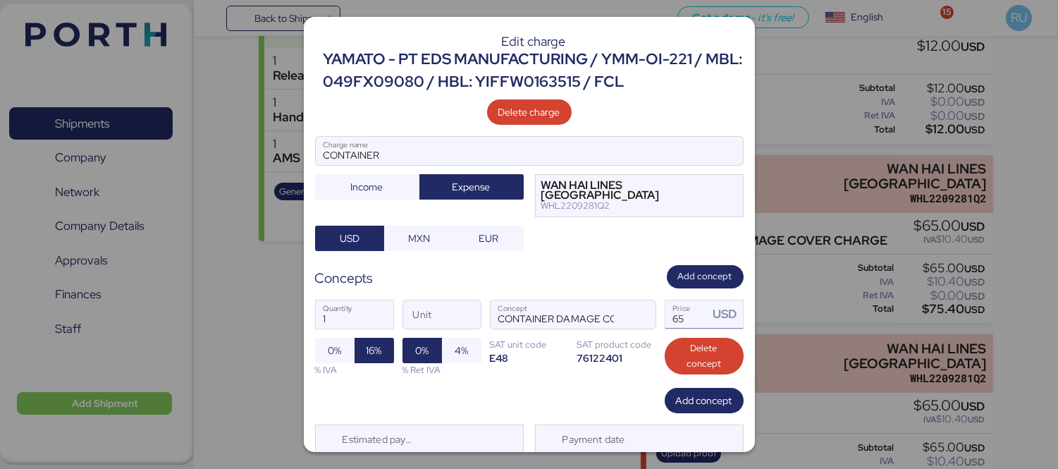
click at [688, 305] on input "65" at bounding box center [687, 314] width 44 height 28
type input "6"
type input "90"
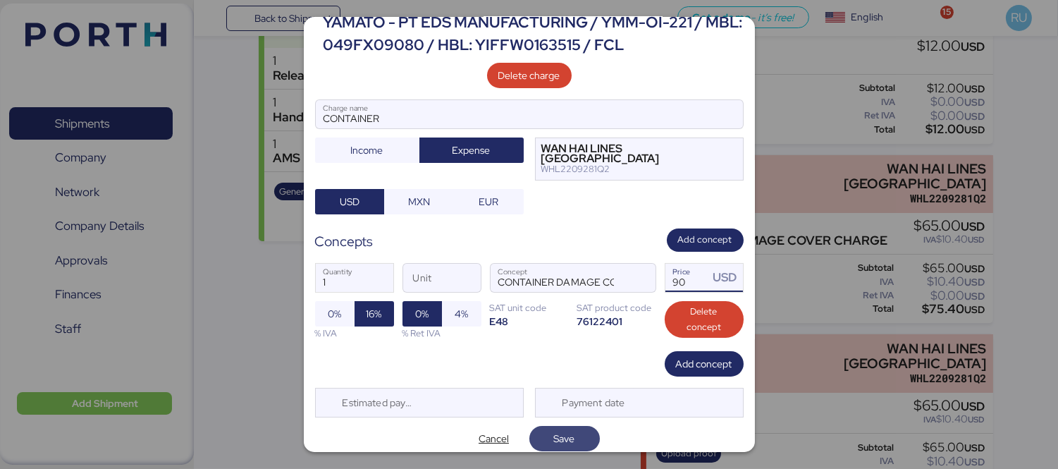
click at [559, 438] on span "Save" at bounding box center [565, 439] width 48 height 20
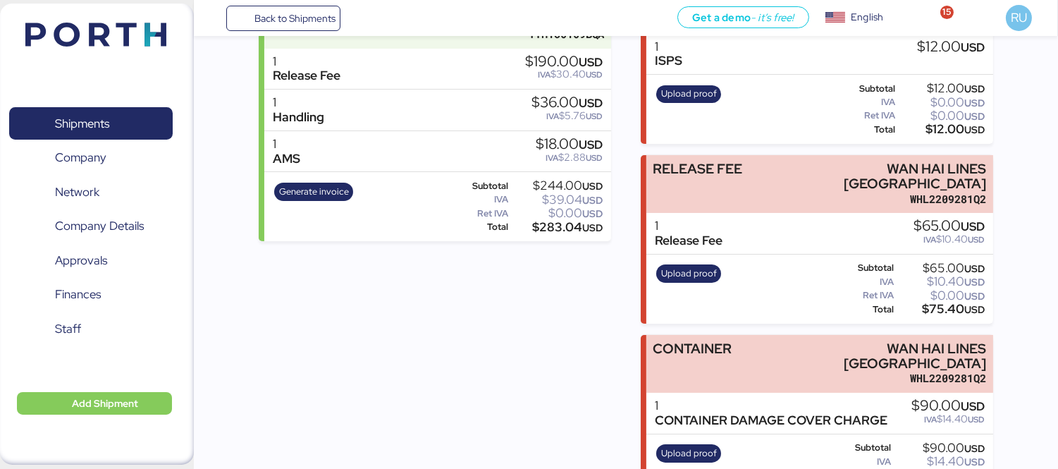
scroll to position [0, 0]
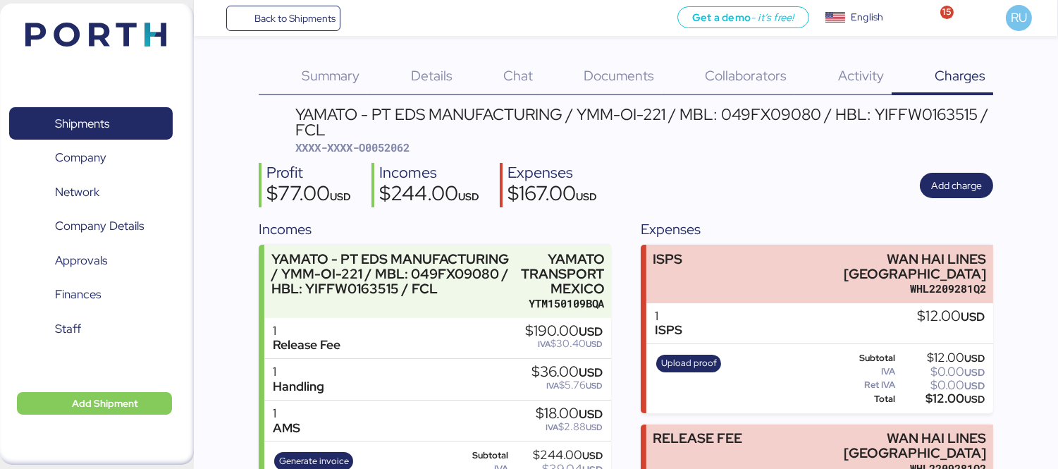
click at [379, 146] on span "XXXX-XXXX-O0052062" at bounding box center [352, 147] width 114 height 14
copy span "O0052062"
click at [1024, 156] on div "Summary 0 Details 0 Chat 0 Documents 0 Collaborators 0 Activity 0 Charges 0 YAM…" at bounding box center [529, 386] width 1058 height 772
click at [642, 73] on span "Documents" at bounding box center [619, 75] width 70 height 18
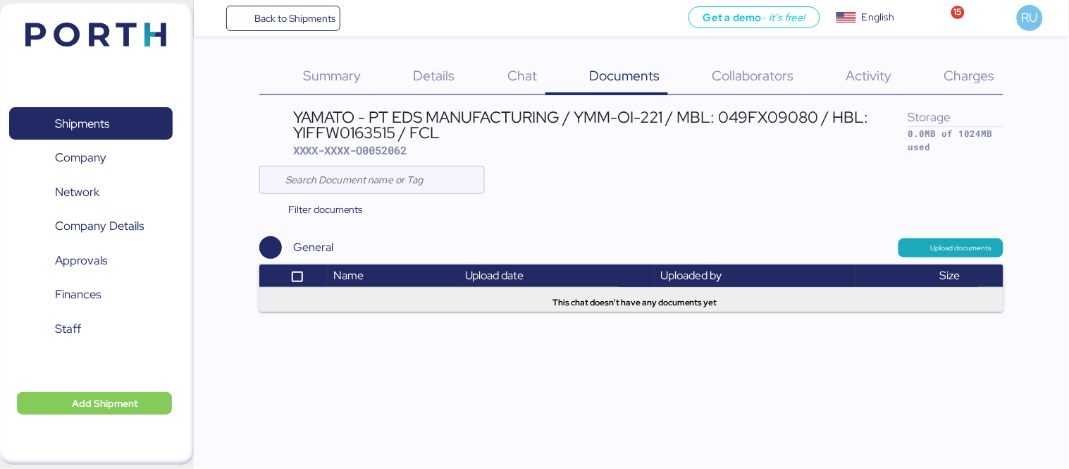
click at [982, 59] on div "Charges 0" at bounding box center [952, 77] width 103 height 37
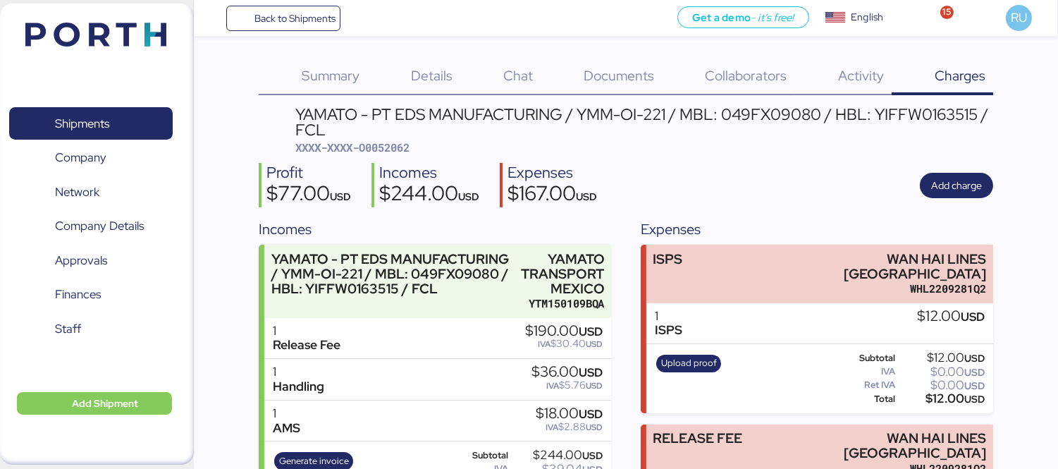
scroll to position [269, 0]
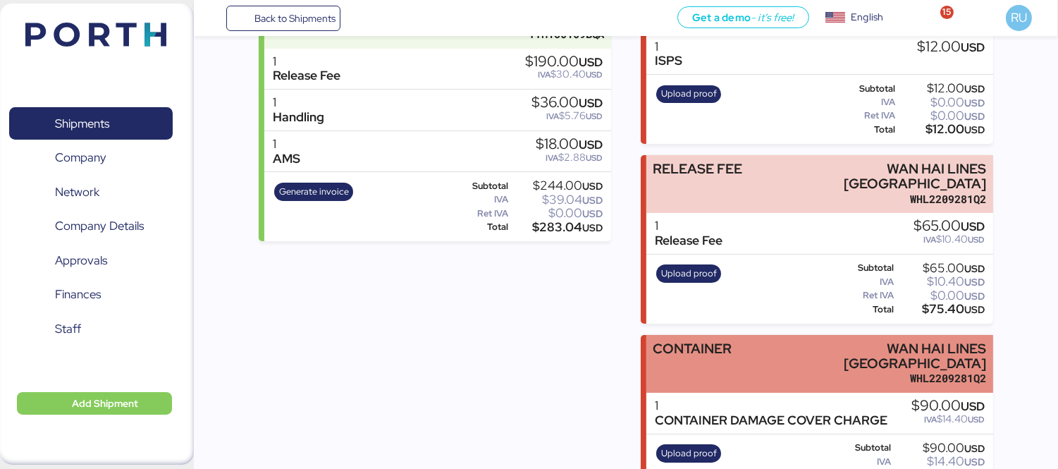
click at [750, 335] on div "CONTAINER WAN HAI LINES [GEOGRAPHIC_DATA] WHL2209281Q2" at bounding box center [819, 364] width 347 height 59
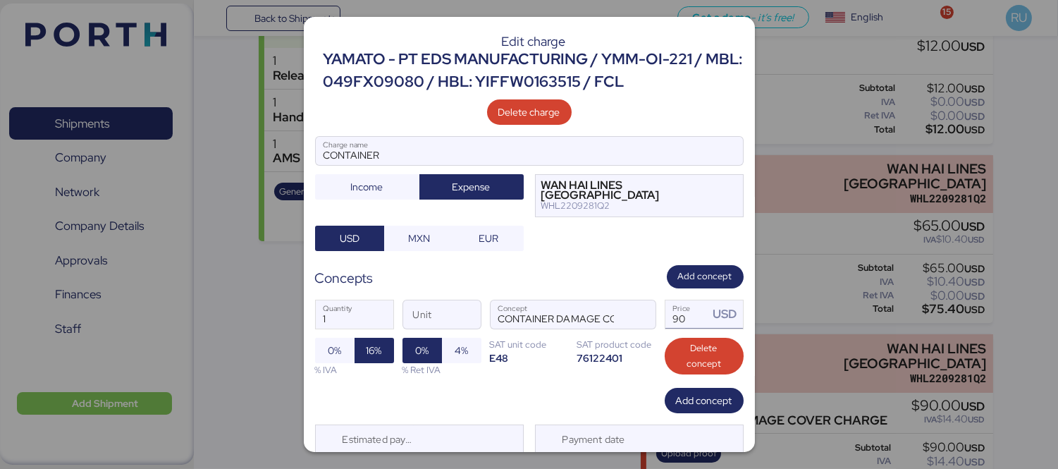
click at [684, 306] on input "90" at bounding box center [687, 314] width 44 height 28
type input "9"
type input "65"
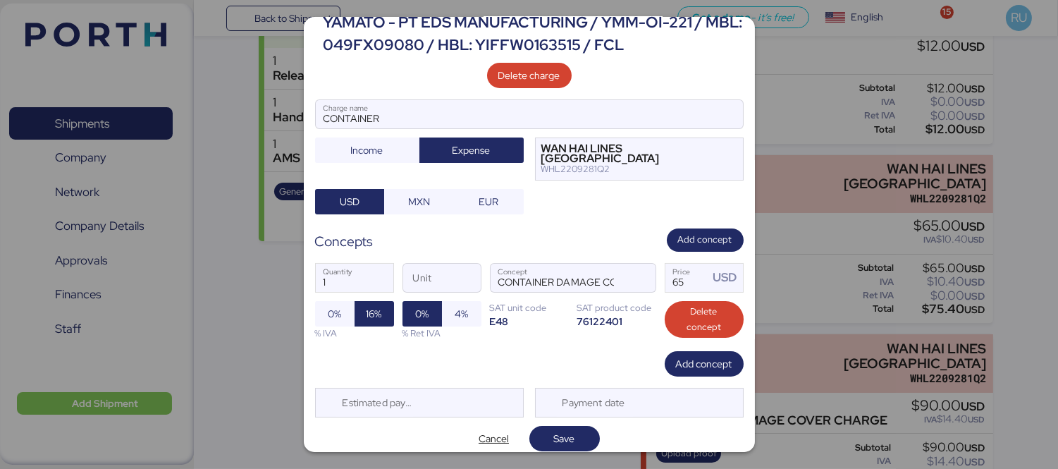
click at [559, 412] on div "Edit charge YAMATO - PT EDS MANUFACTURING / YMM-OI-221 / MBL: 049FX09080 / HBL:…" at bounding box center [529, 234] width 451 height 435
click at [561, 414] on div "Edit charge YAMATO - PT EDS MANUFACTURING / YMM-OI-221 / MBL: 049FX09080 / HBL:…" at bounding box center [529, 234] width 451 height 435
click at [580, 440] on span "Save" at bounding box center [564, 438] width 70 height 25
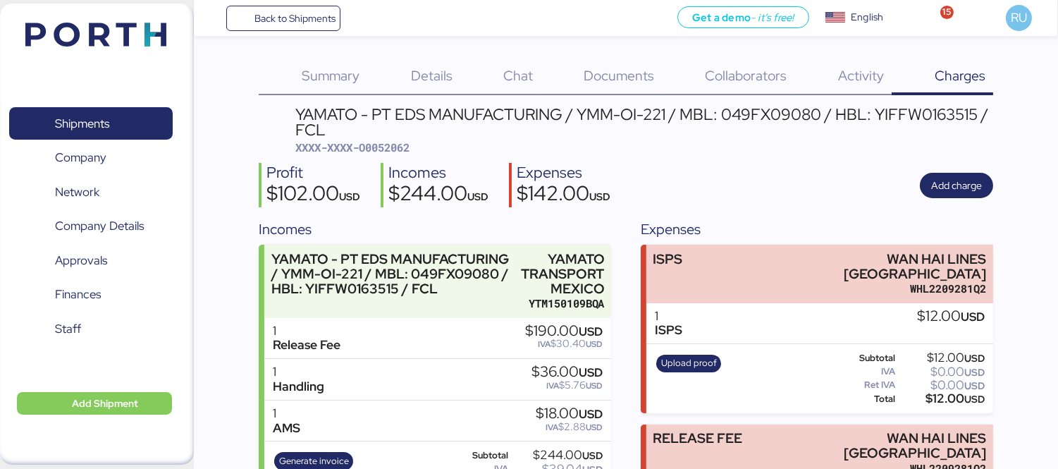
scroll to position [269, 0]
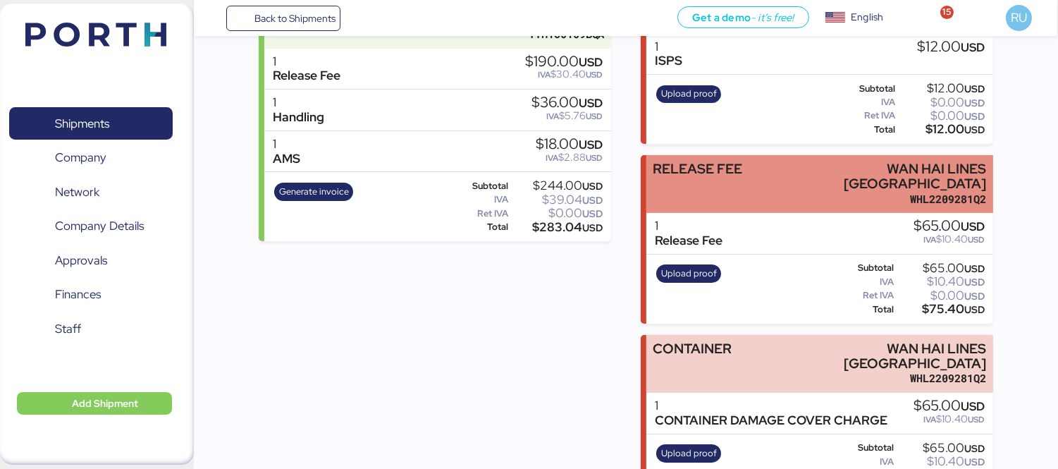
click at [813, 164] on div "RELEASE FEE WAN HAI LINES [GEOGRAPHIC_DATA] WHL2209281Q2" at bounding box center [819, 184] width 347 height 59
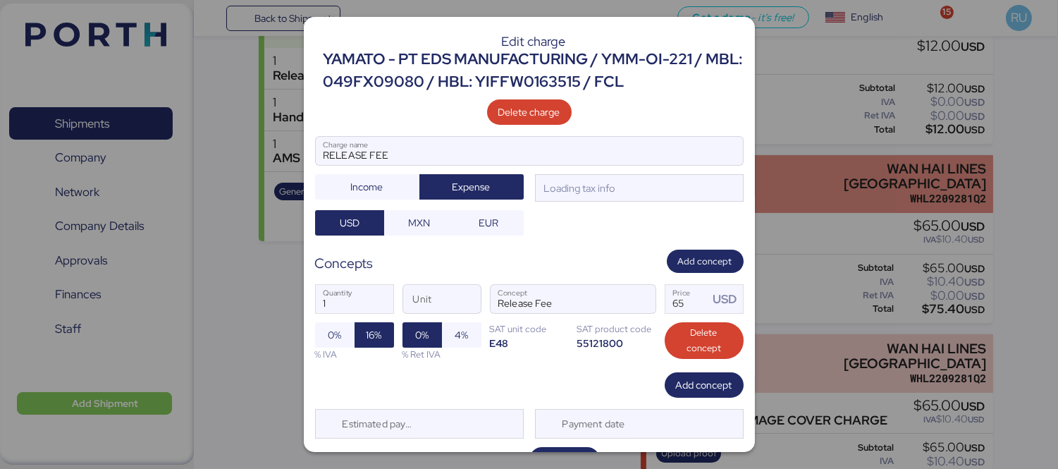
scroll to position [0, 0]
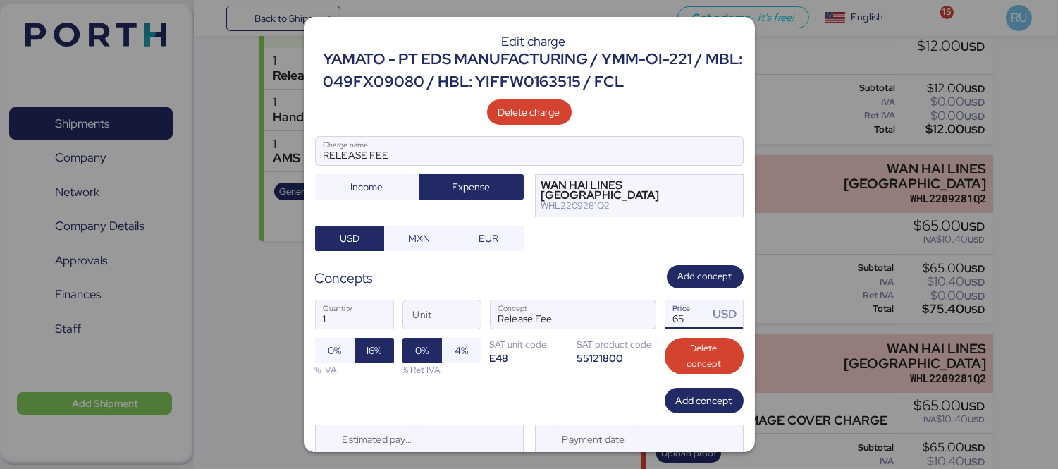
click at [677, 308] on input "65" at bounding box center [687, 314] width 44 height 28
type input "6"
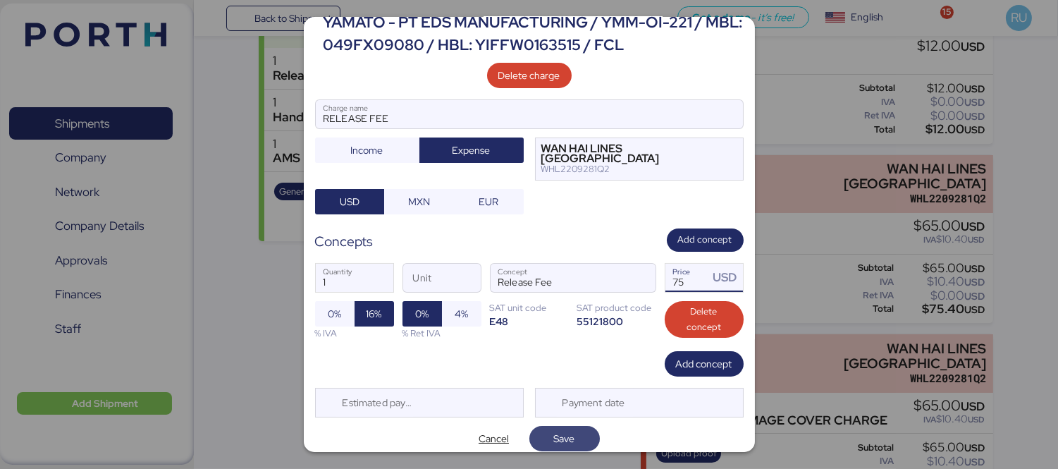
type input "75"
click at [554, 430] on span "Save" at bounding box center [564, 438] width 21 height 17
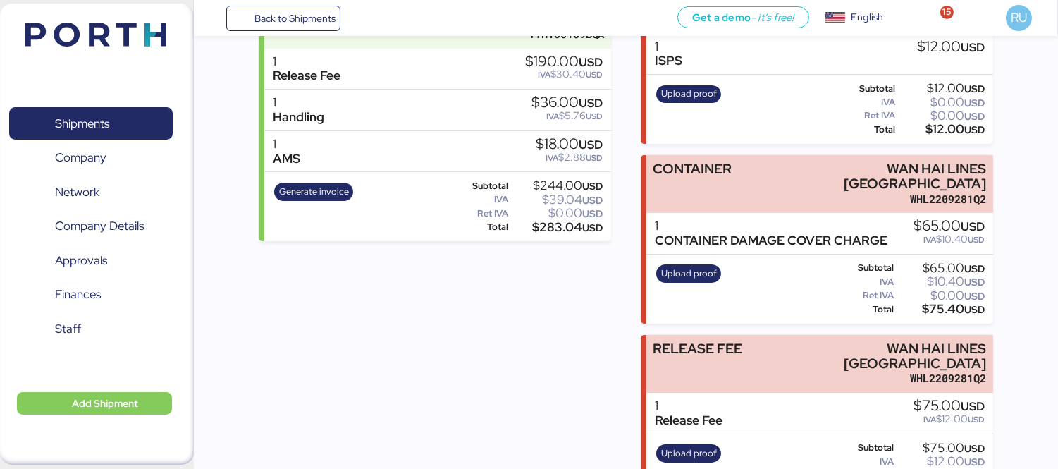
scroll to position [0, 0]
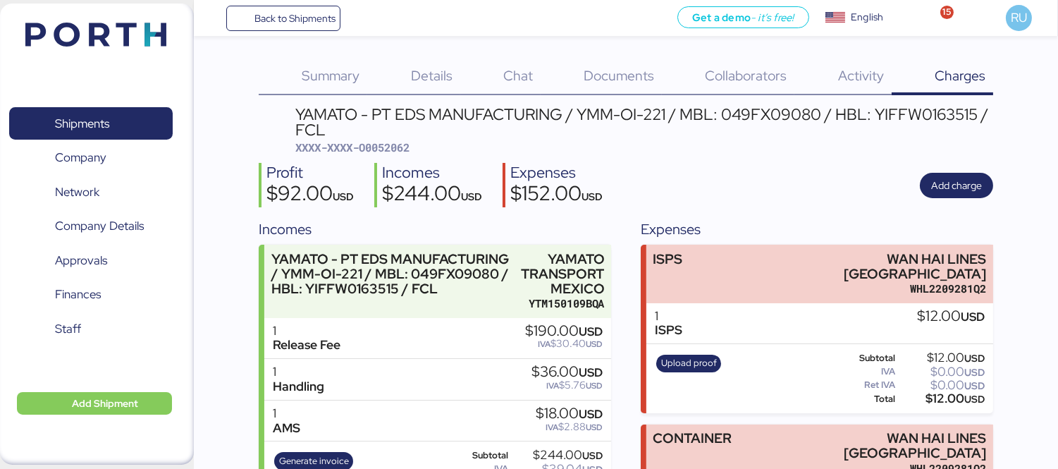
click at [384, 149] on span "XXXX-XXXX-O0052062" at bounding box center [352, 147] width 114 height 14
copy span "O0052062"
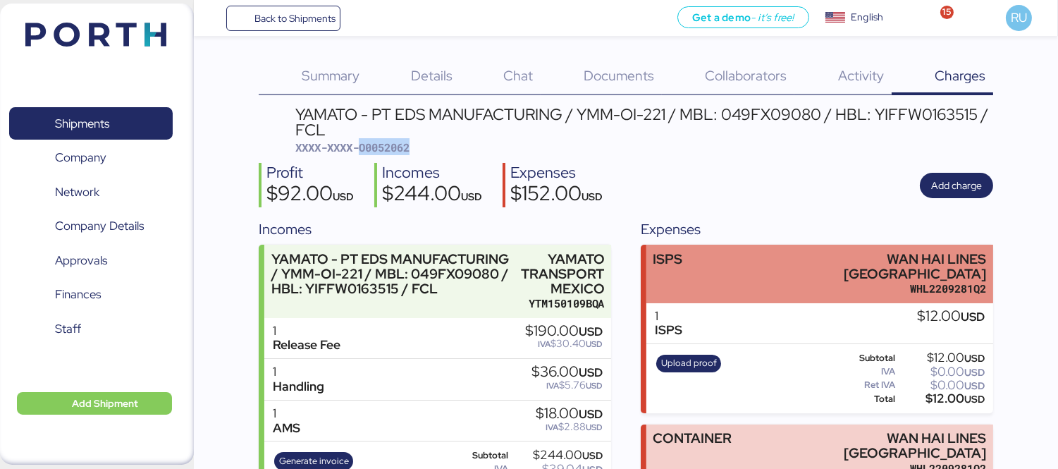
scroll to position [269, 0]
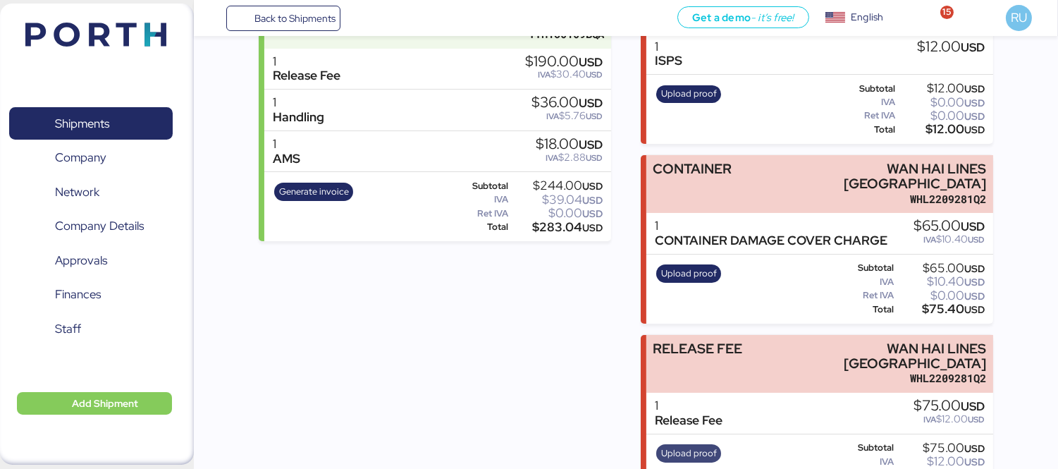
click at [689, 445] on span "Upload proof" at bounding box center [689, 453] width 56 height 16
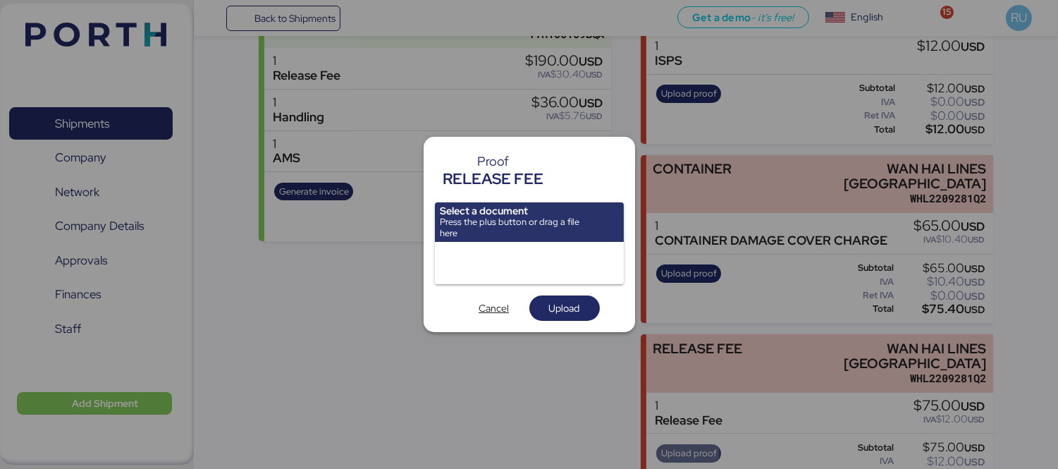
scroll to position [0, 0]
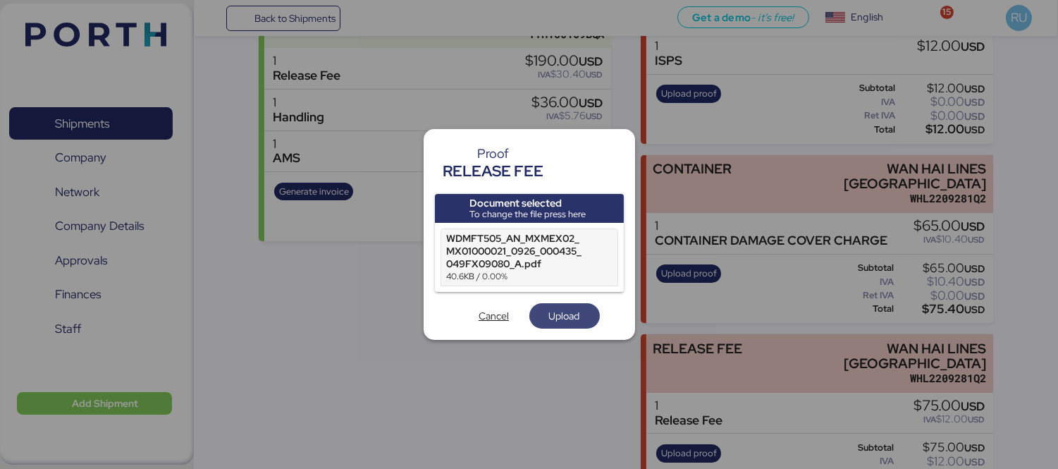
click at [568, 312] on span "Upload" at bounding box center [564, 315] width 31 height 17
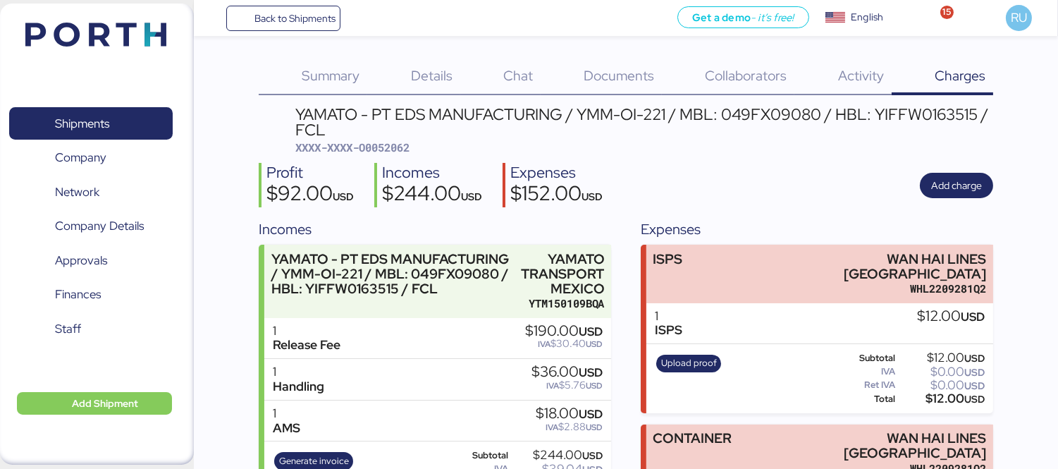
click at [840, 154] on div "YAMATO - PT EDS MANUFACTURING / YMM-OI-221 / MBL: 049FX09080 / HBL: YIFFW016351…" at bounding box center [644, 130] width 698 height 49
click at [73, 54] on div "Shipments 0 Company 0 Network 0 Company Details 0 Approvals 0 Finances 0 Staff …" at bounding box center [97, 234] width 194 height 461
click at [99, 44] on img at bounding box center [95, 35] width 141 height 24
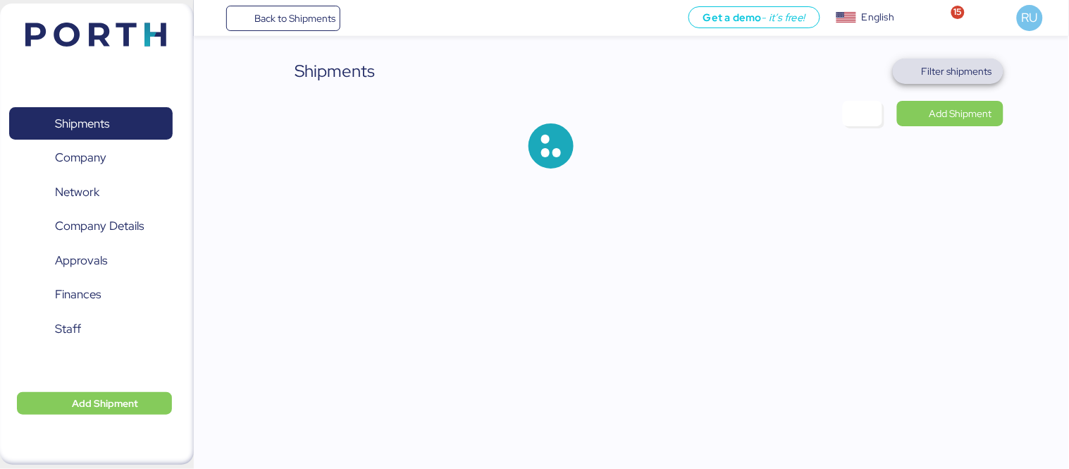
click at [999, 64] on span "Filter shipments" at bounding box center [948, 71] width 111 height 25
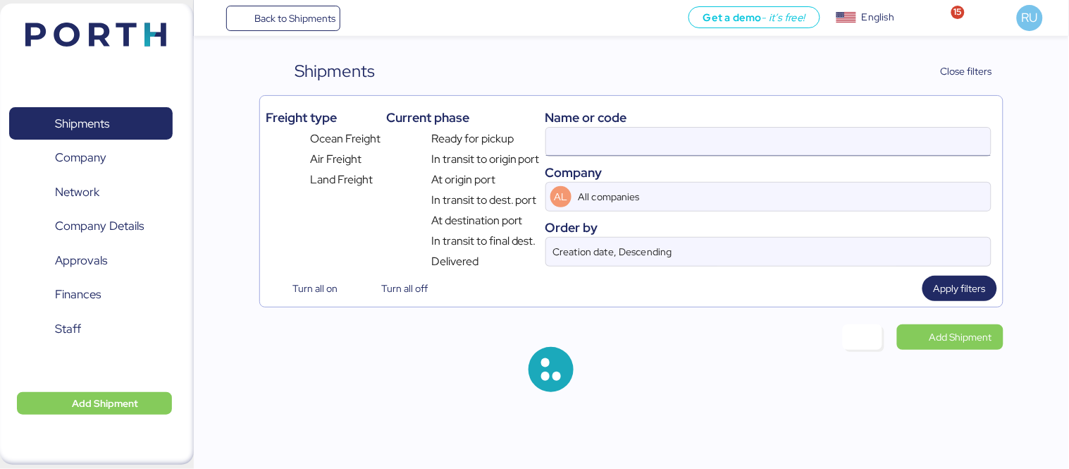
click at [750, 141] on input at bounding box center [768, 142] width 445 height 28
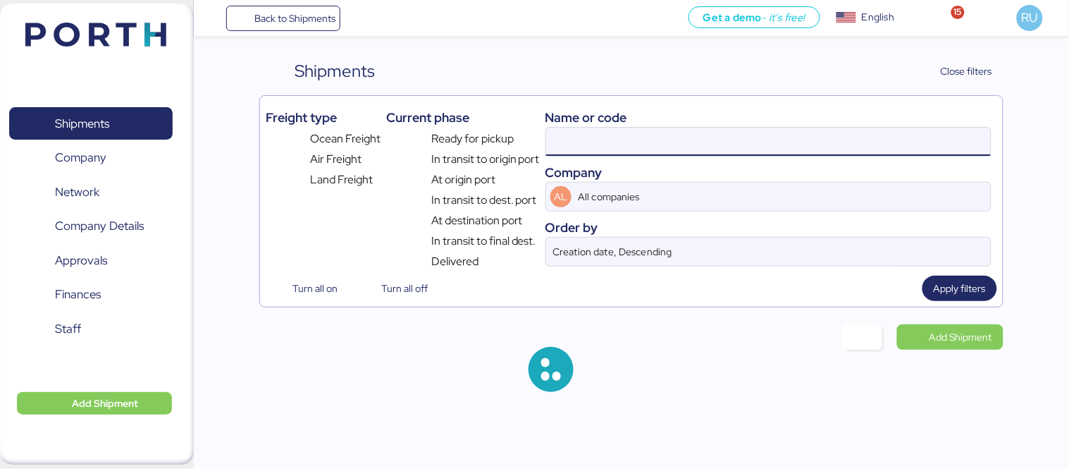
paste input "O0052222"
type input "O0052222"
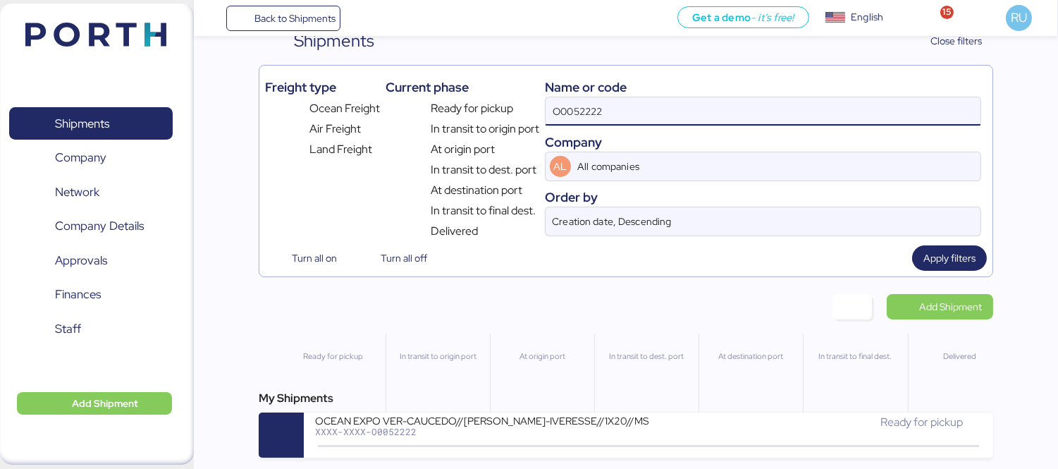
scroll to position [33, 0]
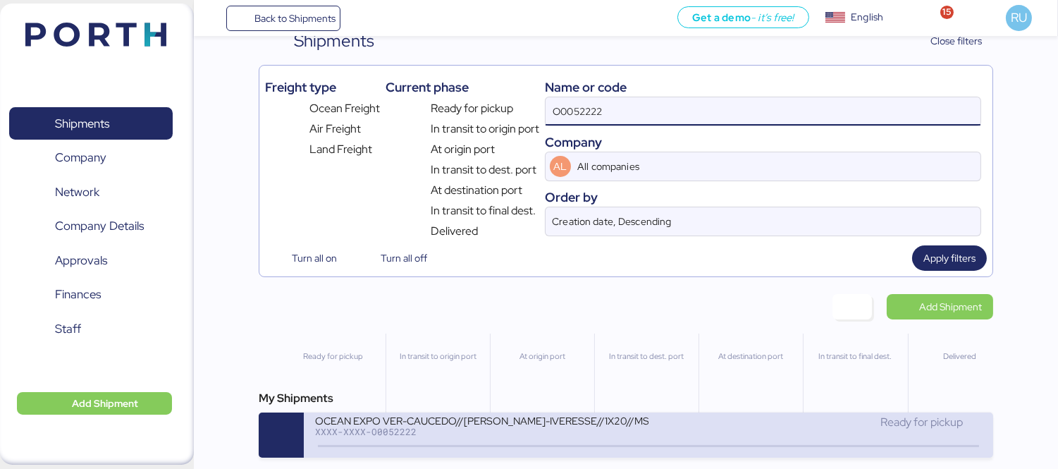
click at [548, 418] on div "OCEAN EXPO VER-CAUCEDO//[PERSON_NAME]-IVERESSE//1X20//MSC" at bounding box center [481, 420] width 333 height 12
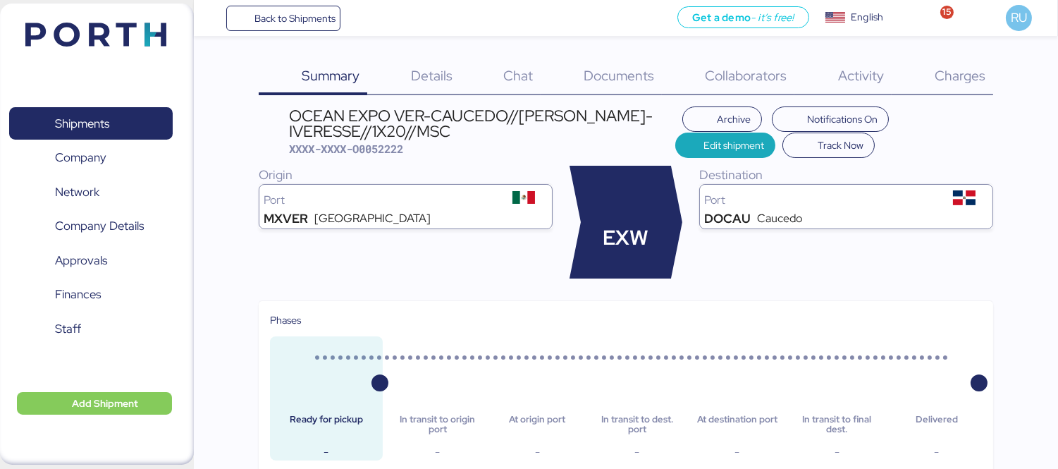
click at [442, 75] on span "Details" at bounding box center [432, 75] width 42 height 18
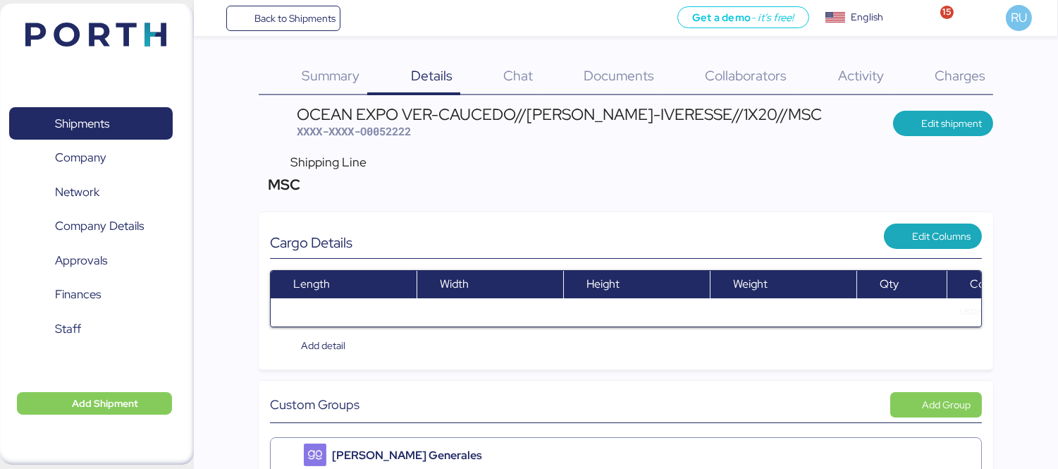
scroll to position [1, 0]
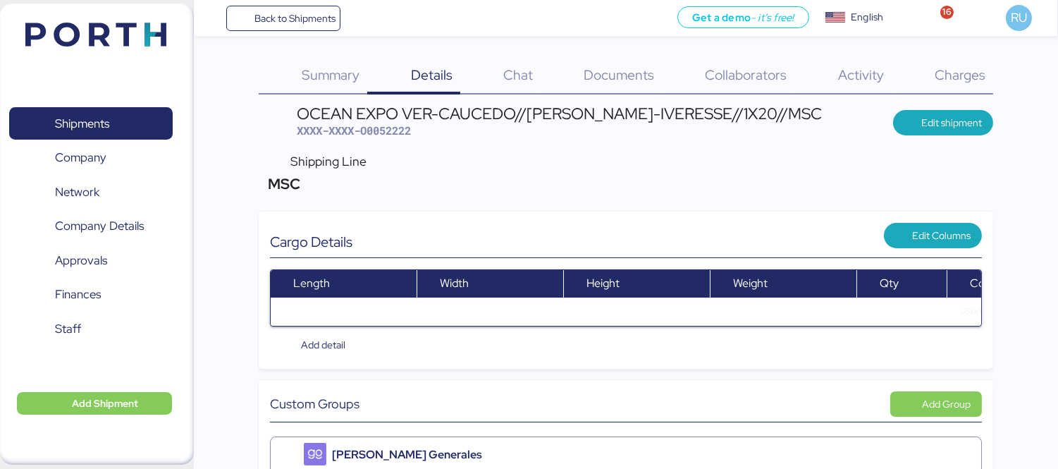
click at [626, 72] on span "Documents" at bounding box center [619, 75] width 70 height 18
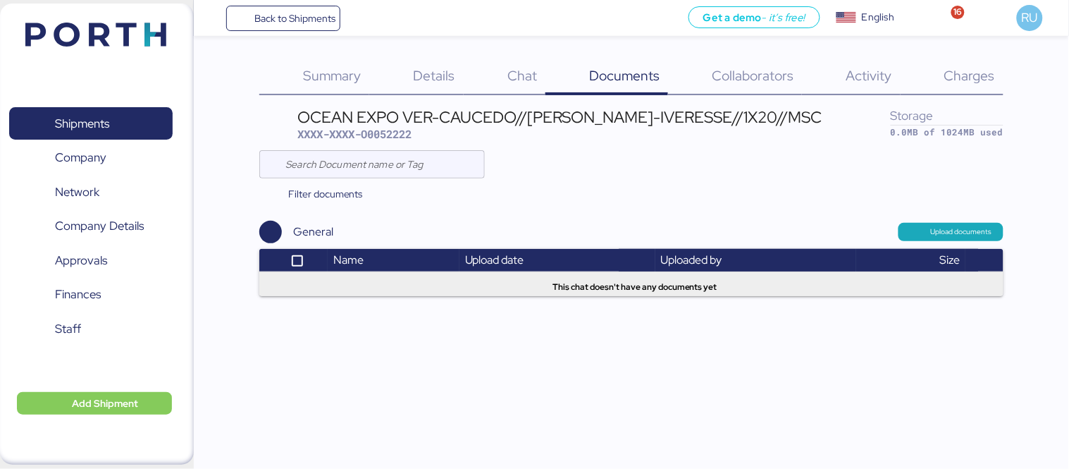
click at [421, 72] on span "Details" at bounding box center [435, 75] width 42 height 18
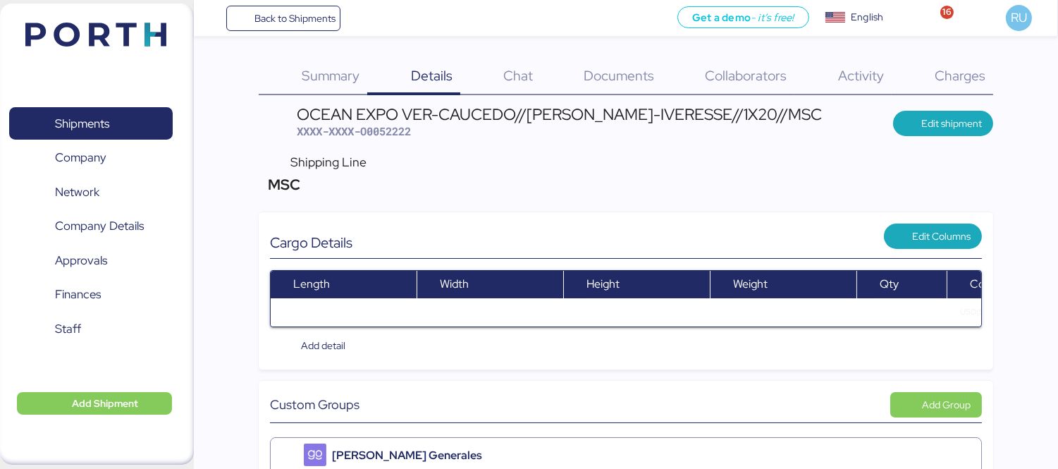
click at [321, 78] on span "Summary" at bounding box center [331, 75] width 58 height 18
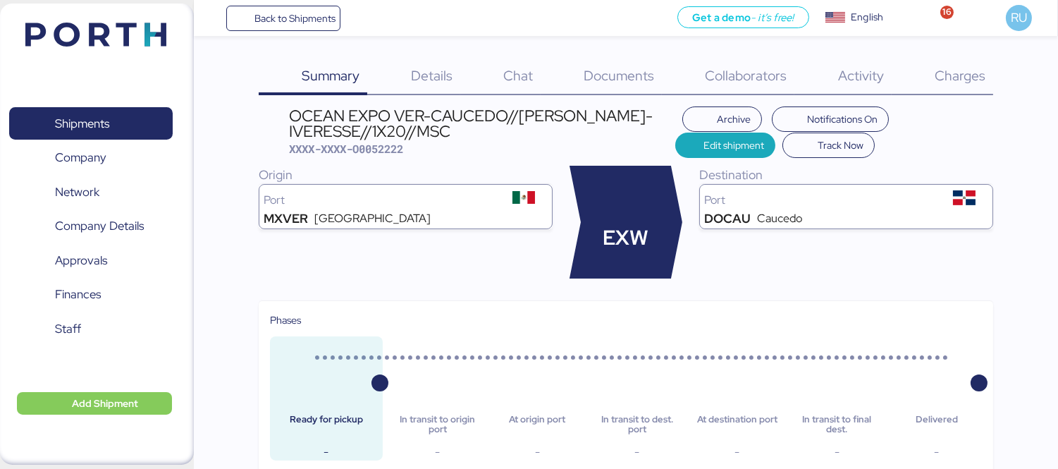
click at [861, 264] on div "Destination Port DOCAU Caucedo" at bounding box center [846, 222] width 294 height 113
click at [90, 51] on header at bounding box center [75, 33] width 136 height 44
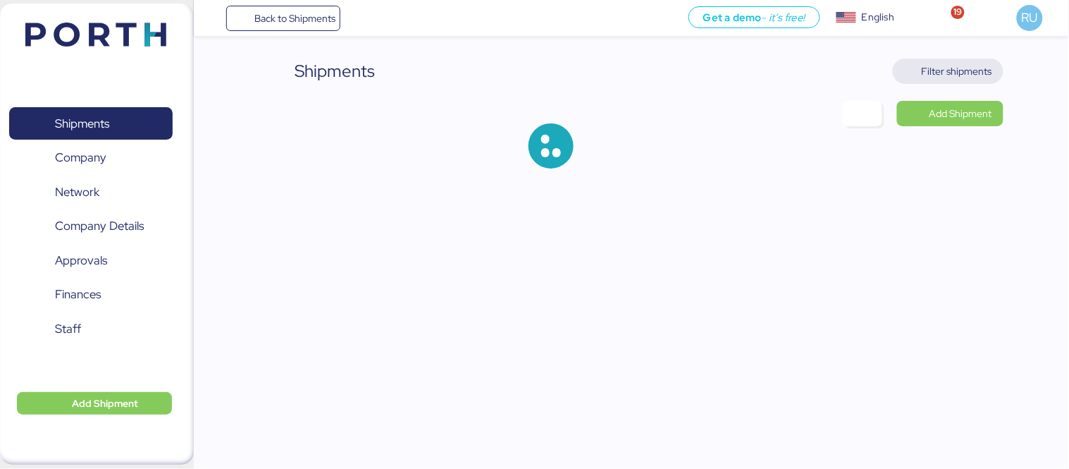
click at [948, 68] on span "Filter shipments" at bounding box center [957, 71] width 70 height 17
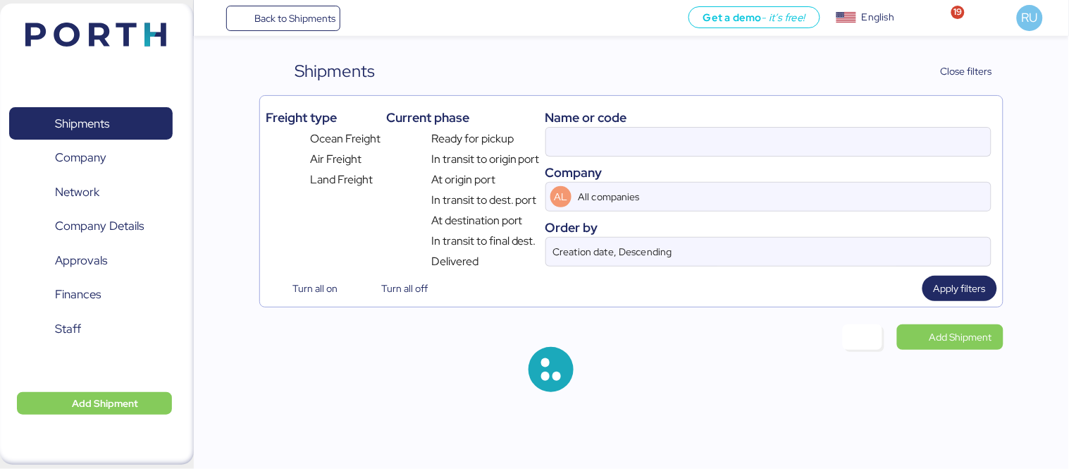
click at [653, 127] on div at bounding box center [769, 142] width 446 height 30
click at [653, 128] on input at bounding box center [768, 142] width 445 height 28
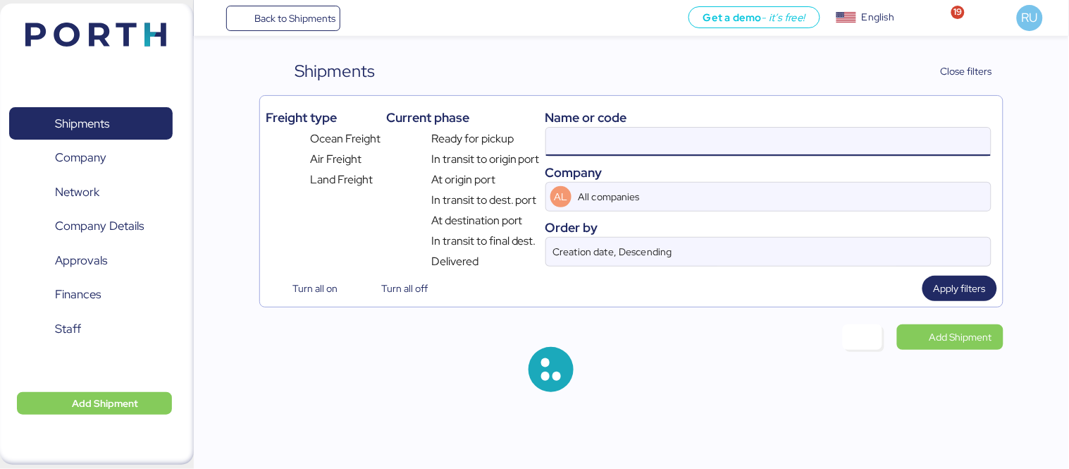
paste input "OOLU8899644250"
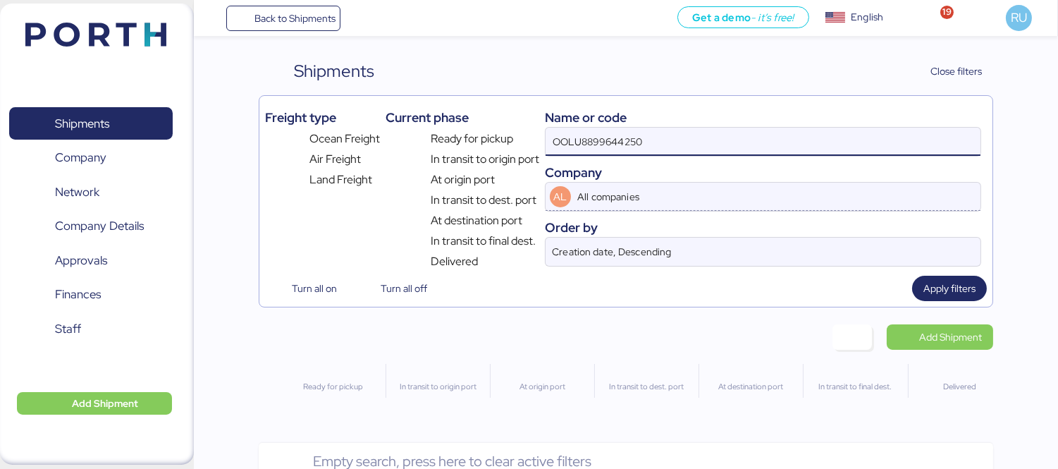
type input "OOLU8899644250"
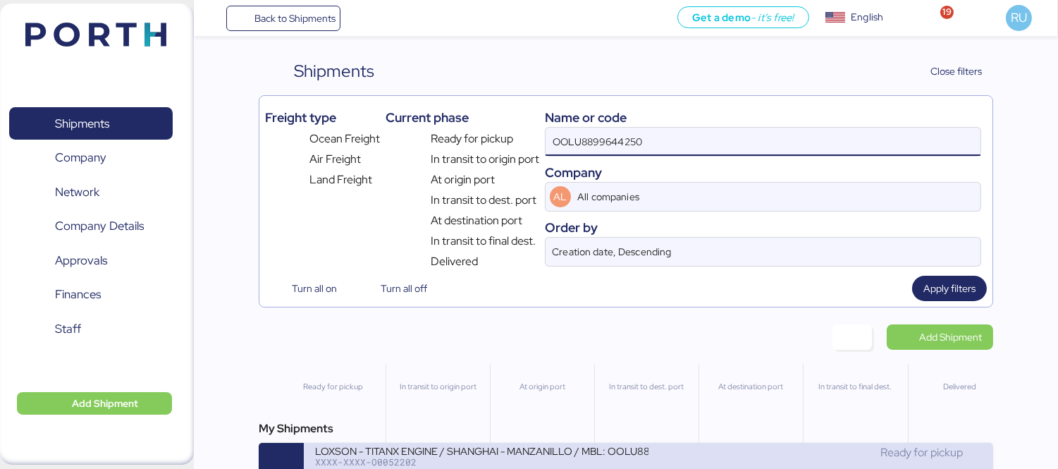
click at [684, 448] on div "Ready for pickup" at bounding box center [814, 452] width 333 height 17
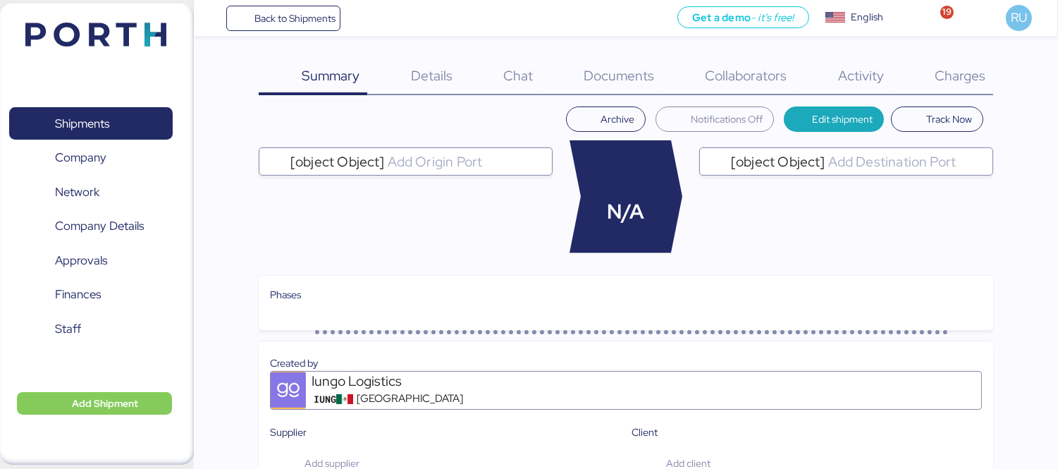
click at [971, 73] on span "Charges" at bounding box center [960, 75] width 51 height 18
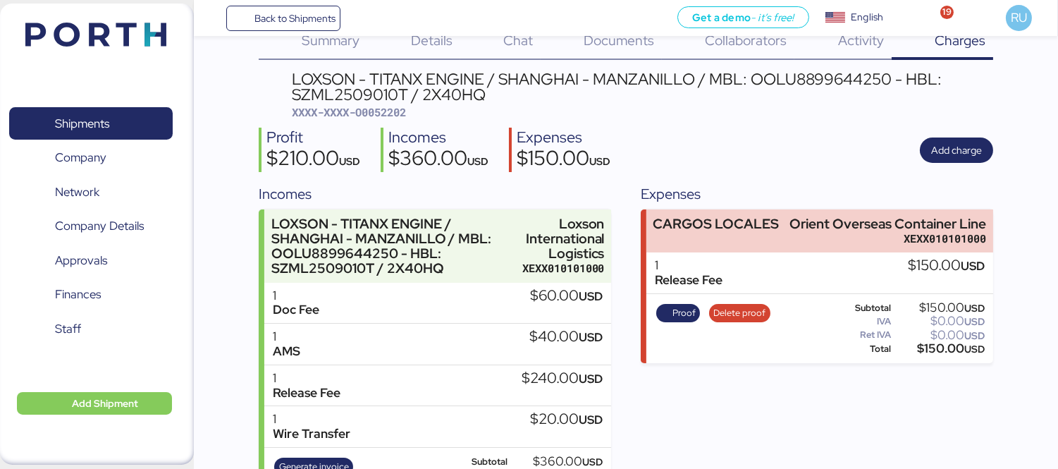
scroll to position [36, 0]
click at [125, 36] on img at bounding box center [95, 35] width 141 height 24
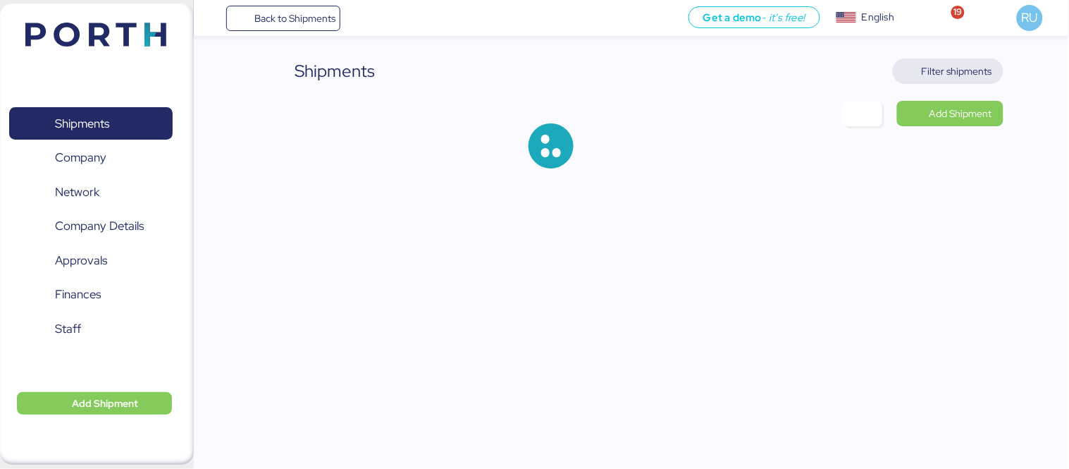
click at [964, 70] on span "Filter shipments" at bounding box center [957, 71] width 70 height 17
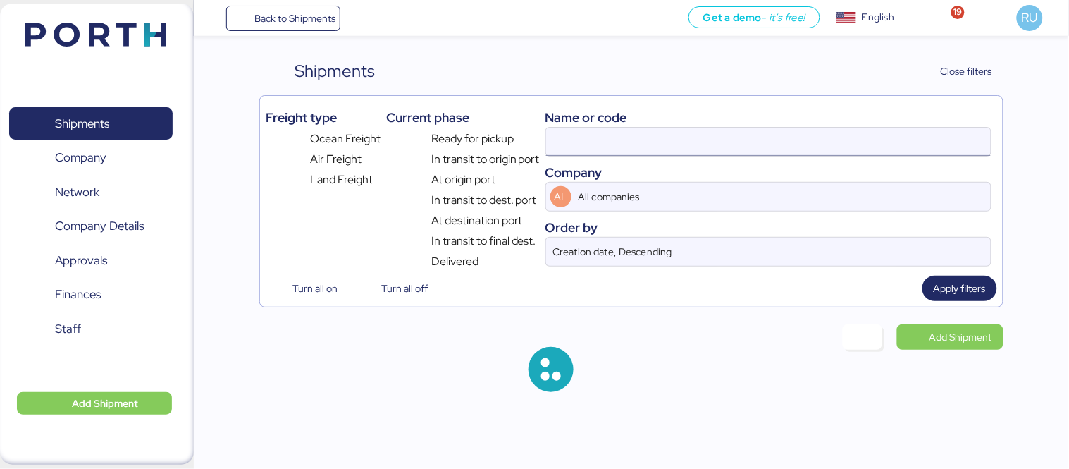
click at [739, 136] on input at bounding box center [768, 142] width 445 height 28
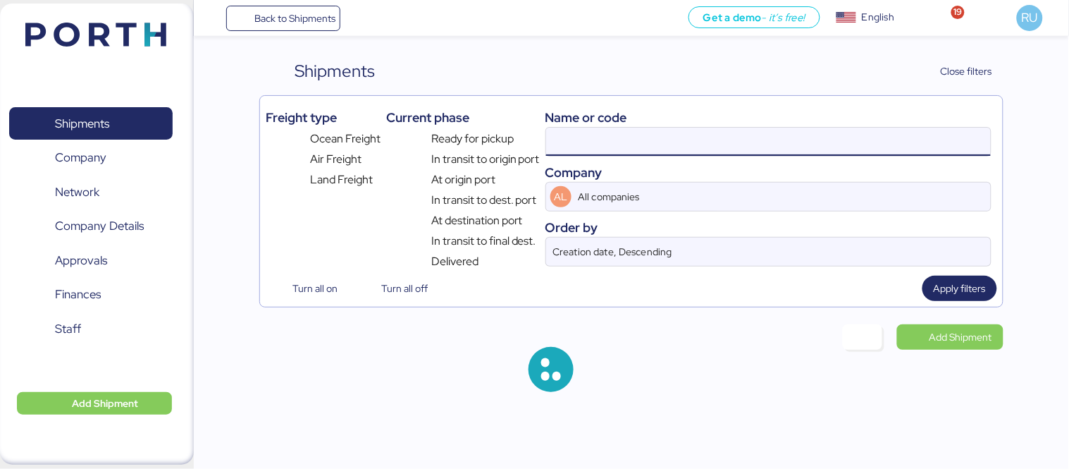
paste input "SSZ1675730"
type input "SSZ1675730"
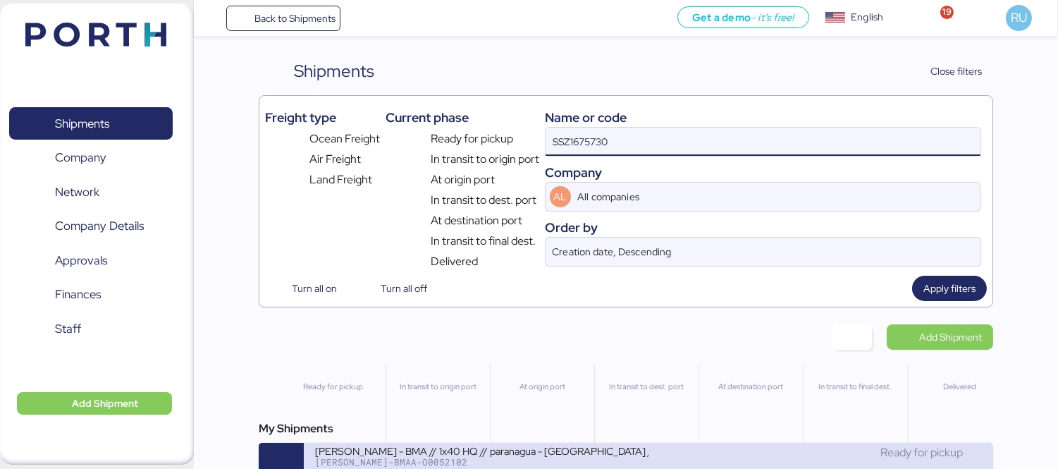
click at [660, 452] on div "Ready for pickup" at bounding box center [814, 452] width 333 height 17
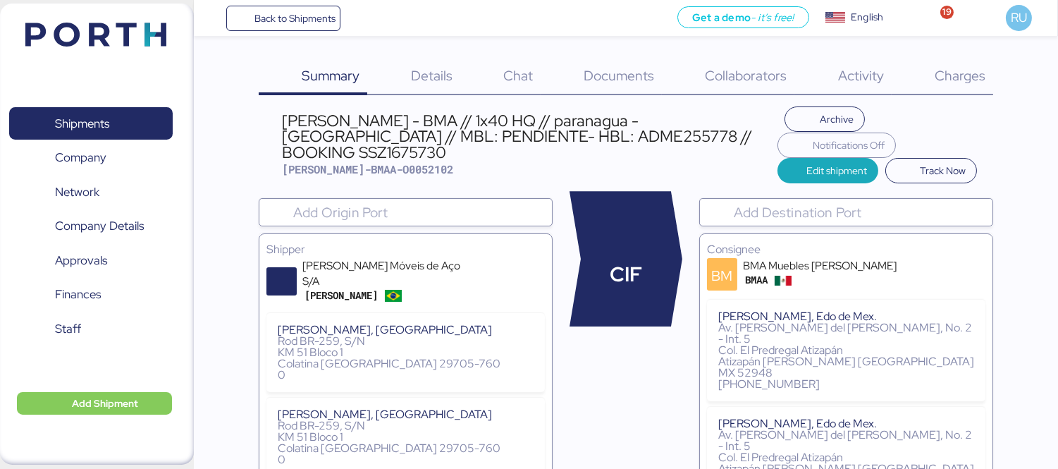
click at [947, 82] on span "Charges" at bounding box center [960, 75] width 51 height 18
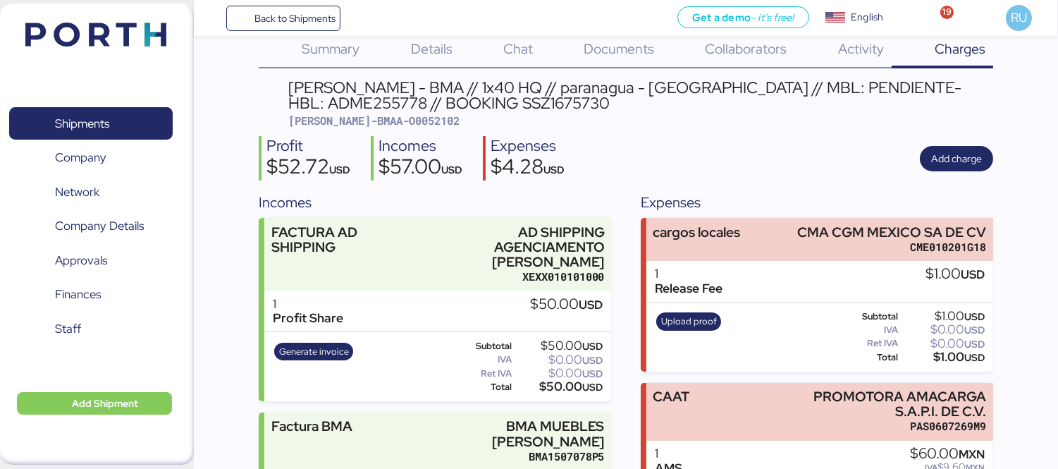
scroll to position [26, 0]
click at [616, 53] on span "Documents" at bounding box center [619, 49] width 70 height 18
